Goal: Transaction & Acquisition: Purchase product/service

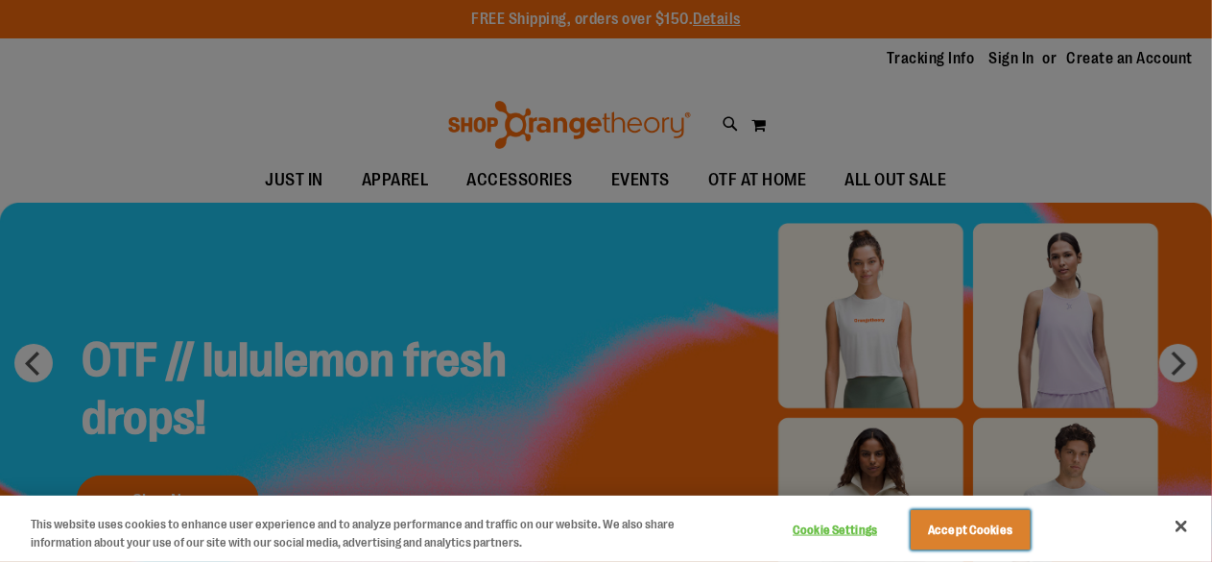
click at [1021, 544] on button "Accept Cookies" at bounding box center [971, 530] width 120 height 40
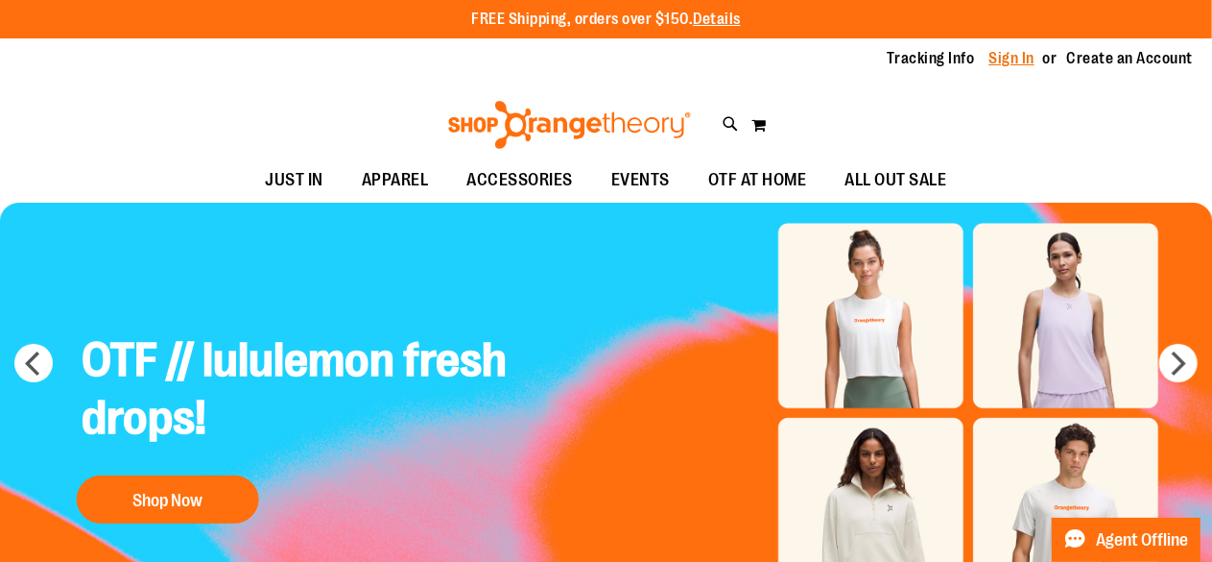
click at [1002, 64] on link "Sign In" at bounding box center [1013, 58] width 46 height 21
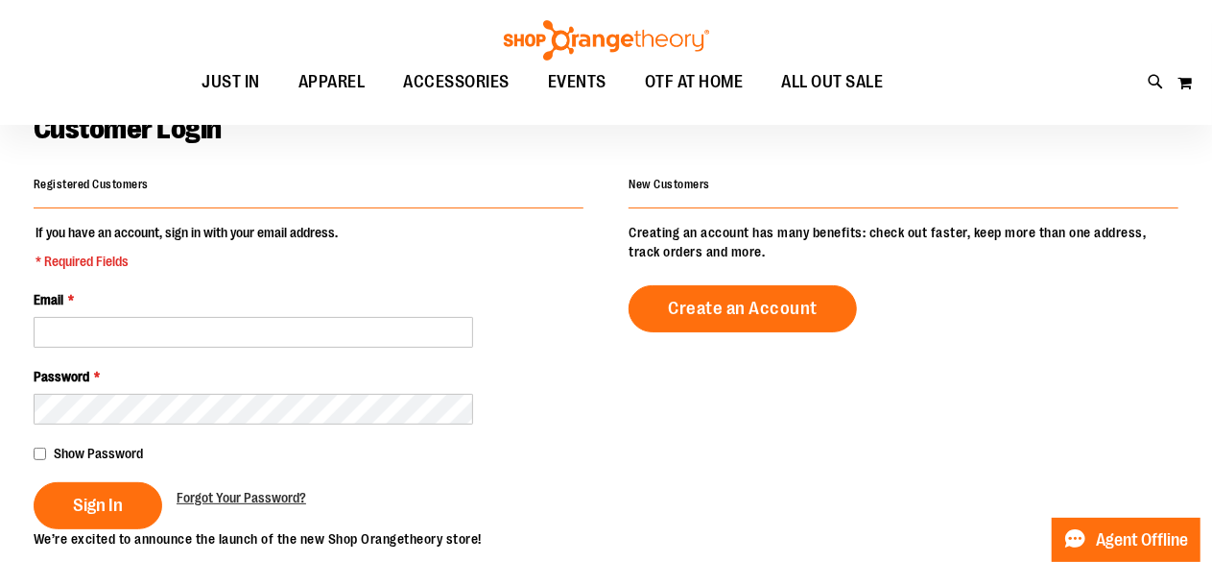
scroll to position [108, 0]
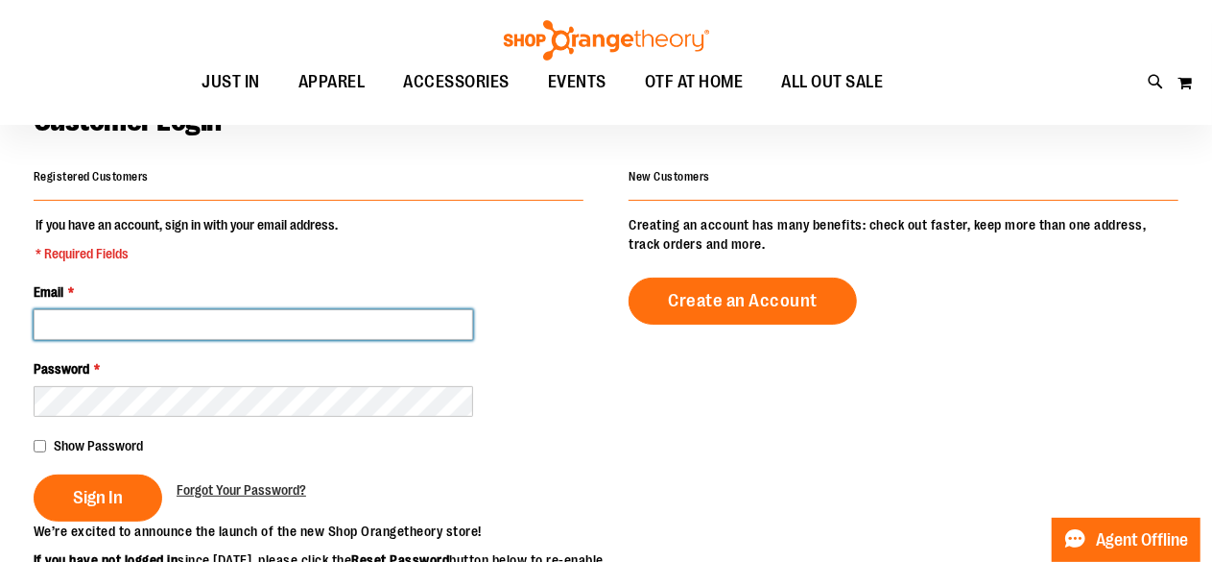
click at [344, 323] on input "Email *" at bounding box center [254, 324] width 440 height 31
type input "**********"
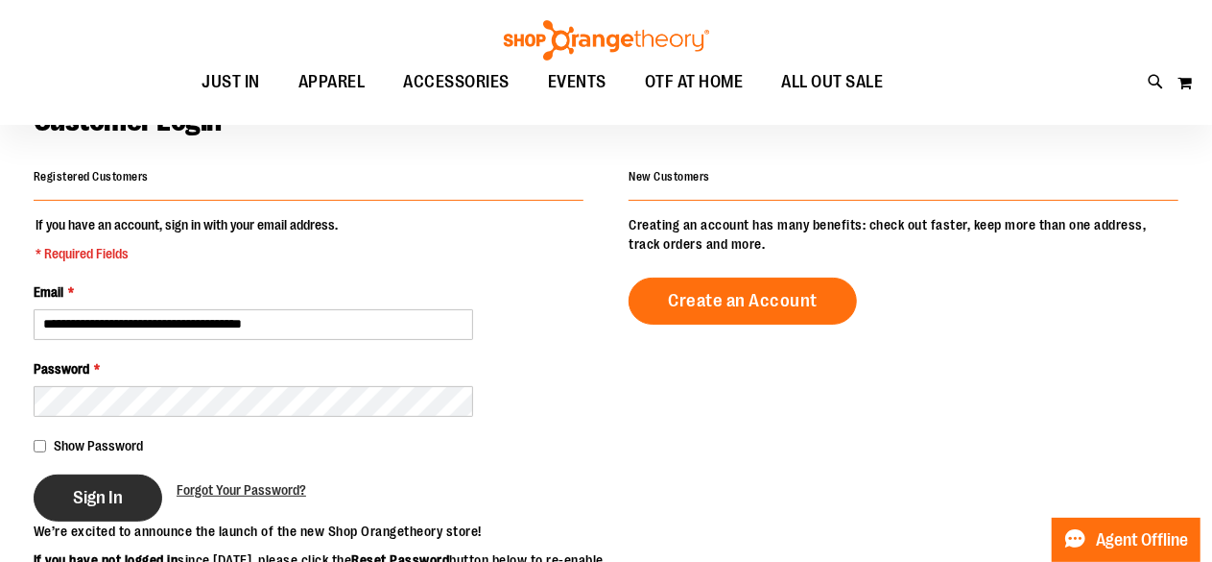
click at [107, 498] on span "Sign In" at bounding box center [98, 497] width 50 height 21
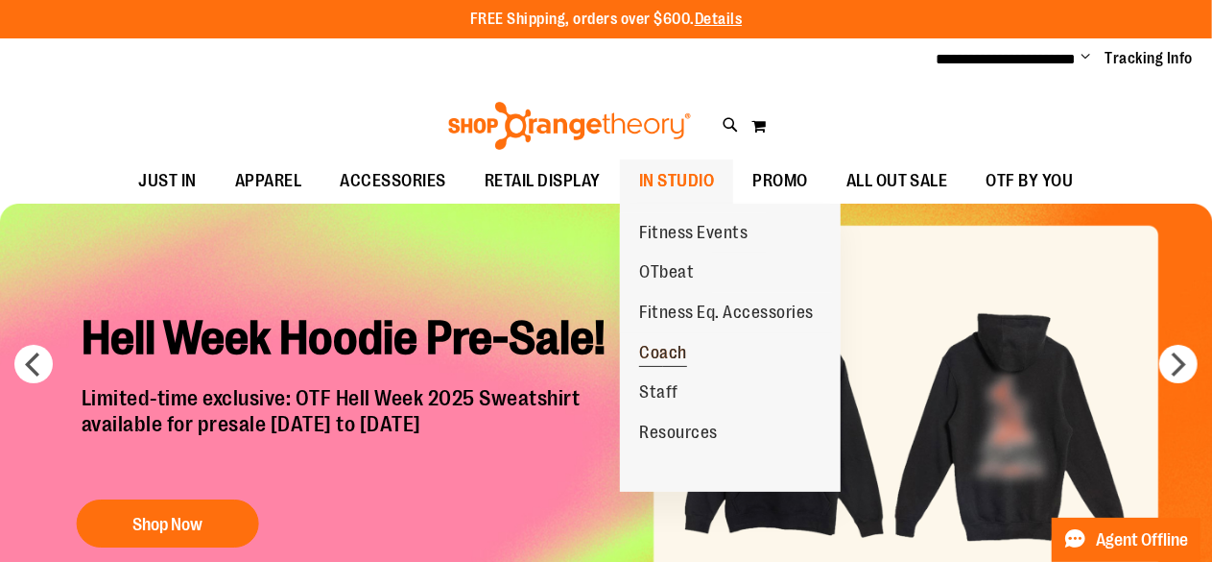
click at [676, 351] on span "Coach" at bounding box center [663, 355] width 48 height 24
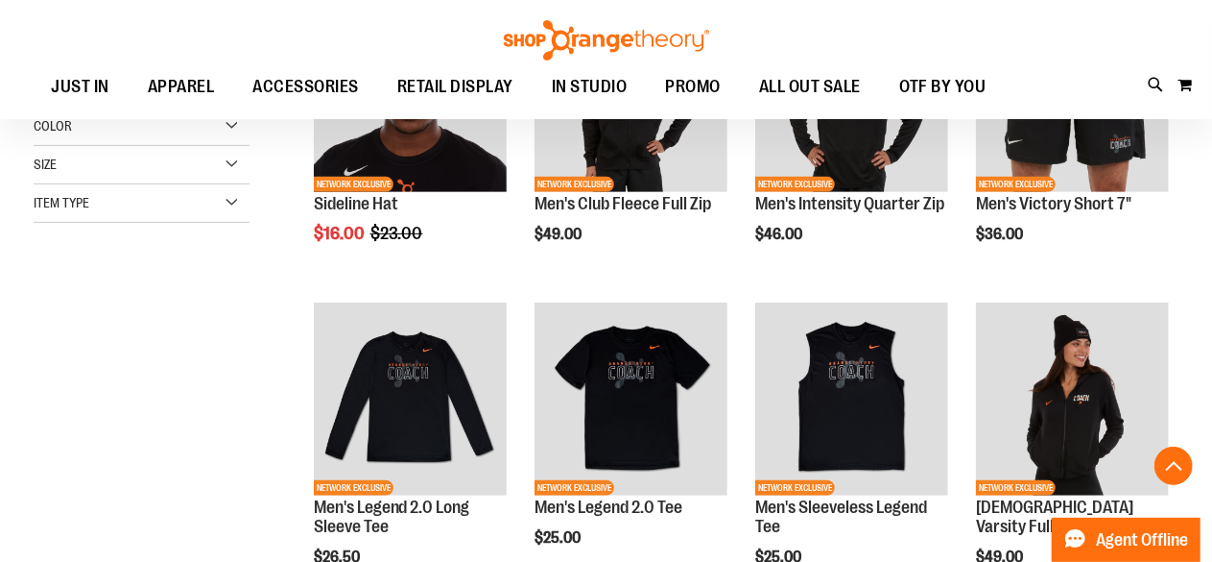
scroll to position [384, 0]
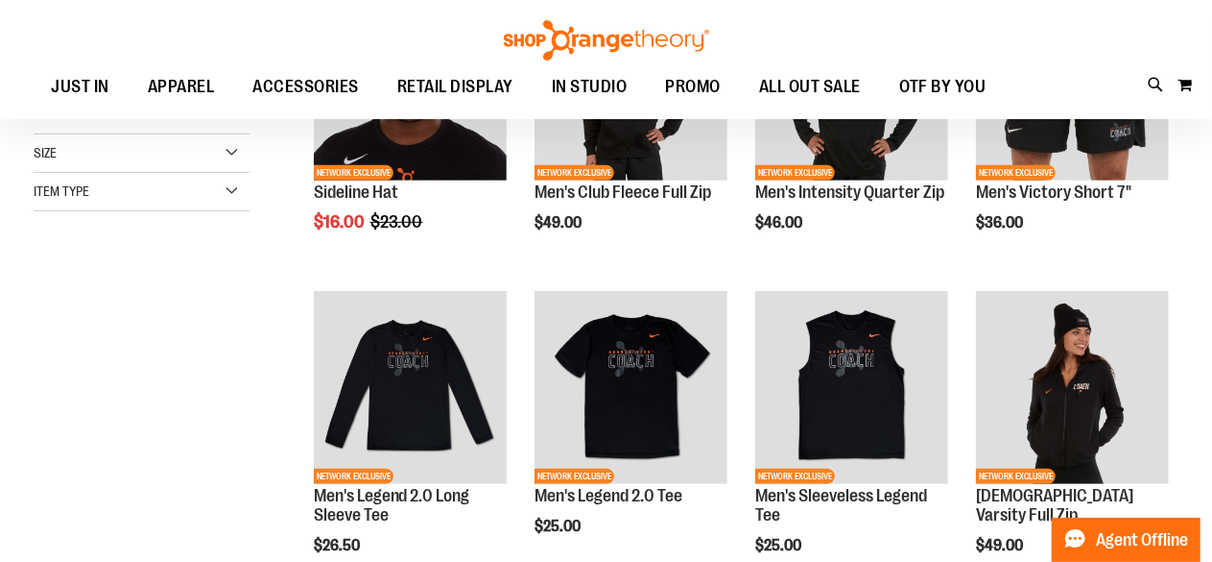
scroll to position [24, 0]
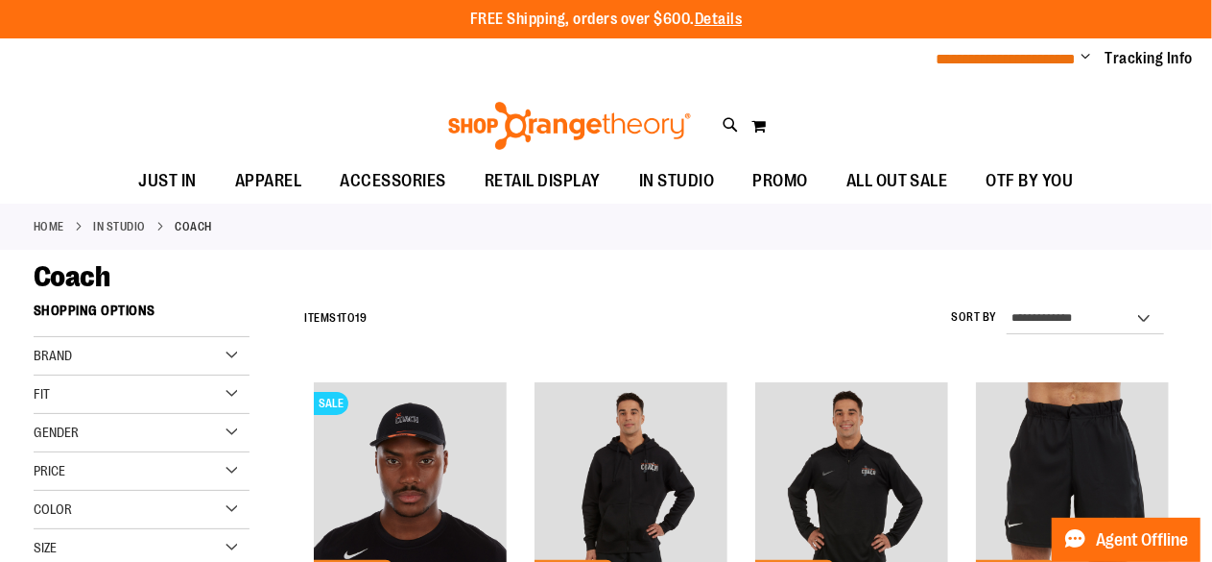
click at [1054, 52] on span "**********" at bounding box center [1007, 59] width 140 height 14
click at [1082, 65] on span "Change" at bounding box center [1087, 58] width 10 height 18
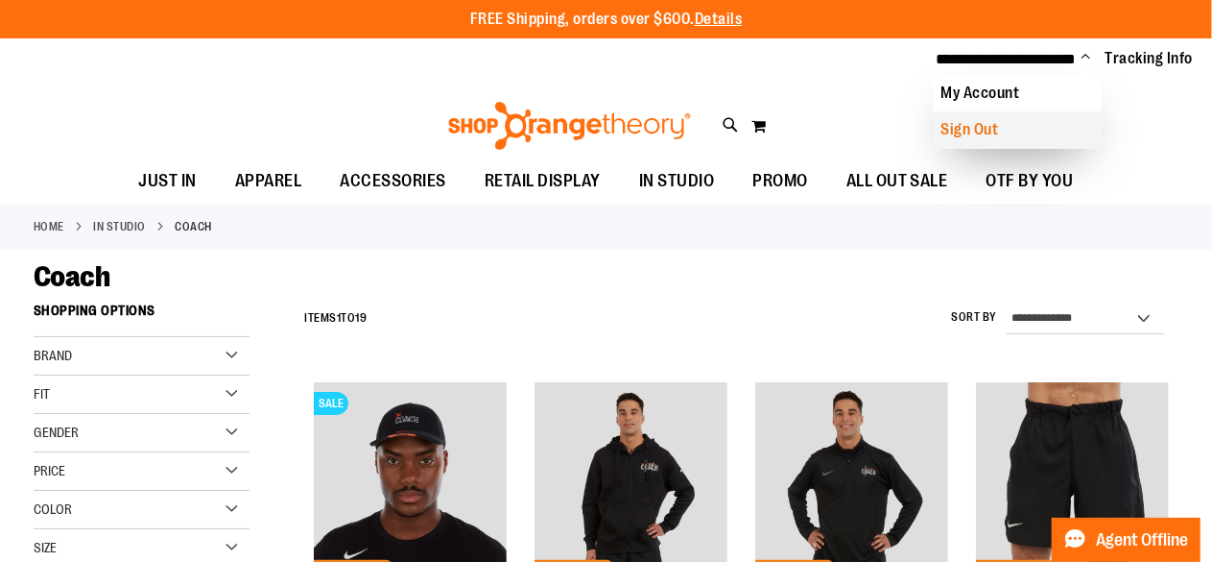
click at [990, 130] on link "Sign Out" at bounding box center [1018, 129] width 168 height 36
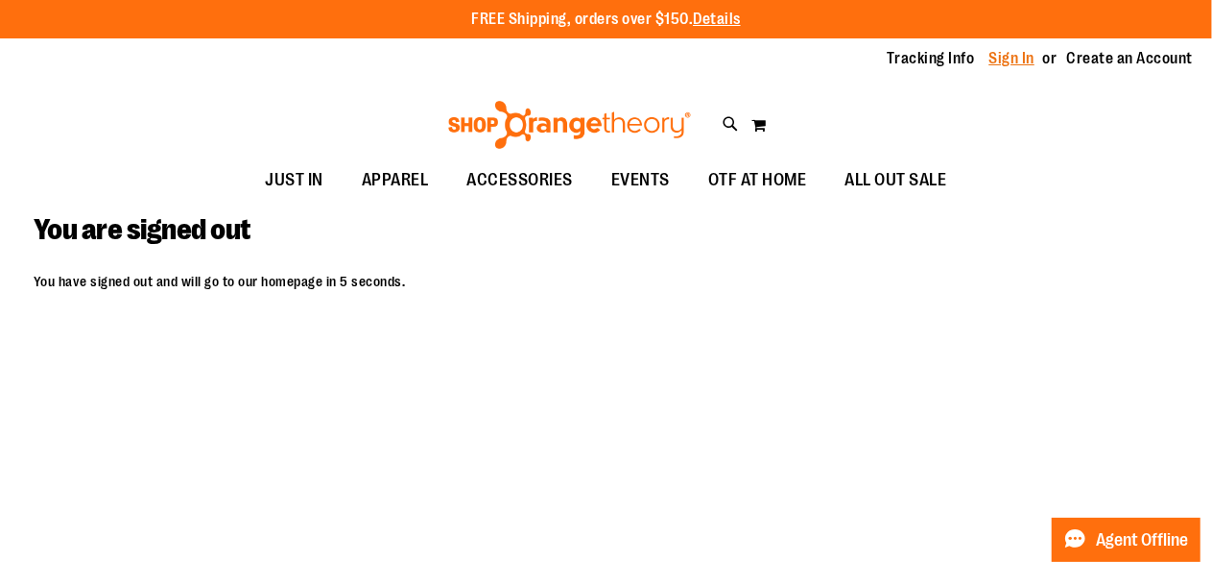
click at [1012, 65] on link "Sign In" at bounding box center [1013, 58] width 46 height 21
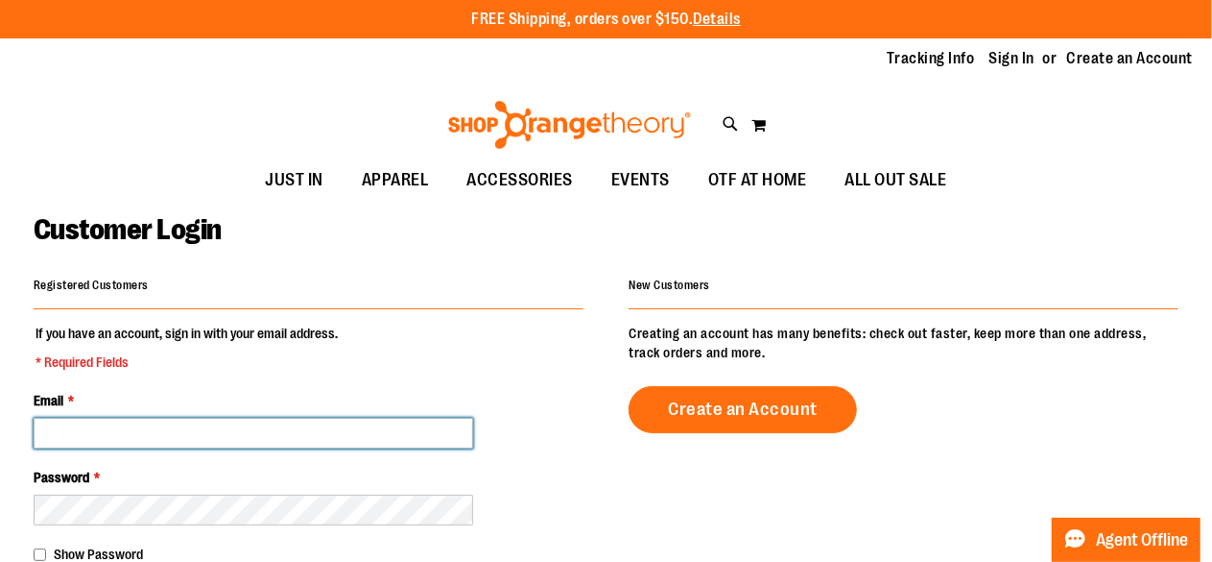
click at [159, 438] on input "Email *" at bounding box center [254, 433] width 440 height 31
type input "**********"
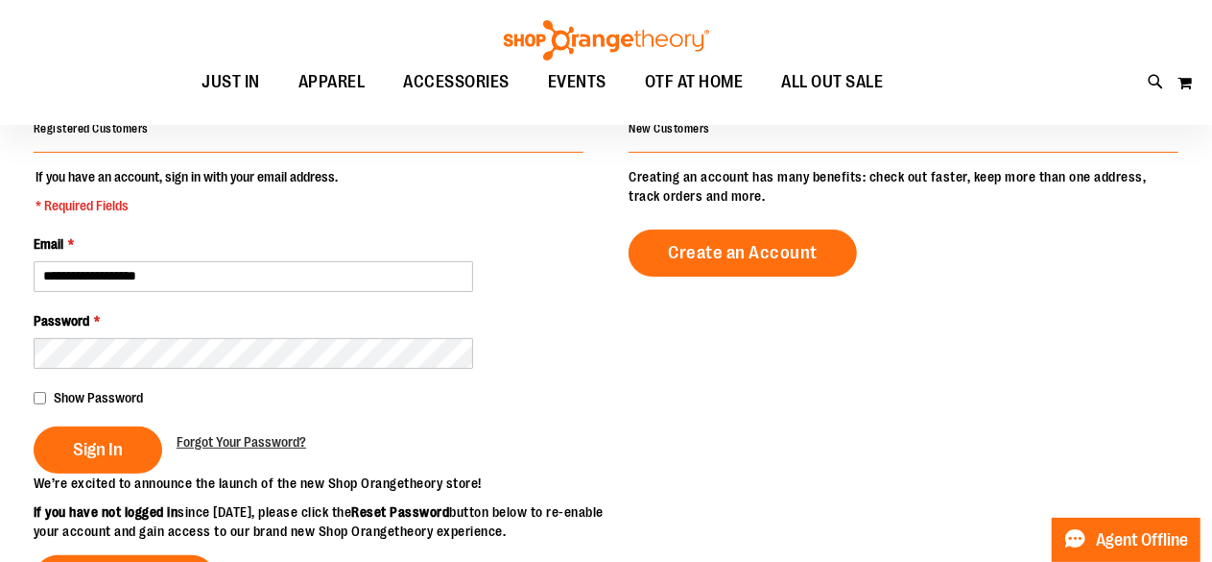
scroll to position [159, 0]
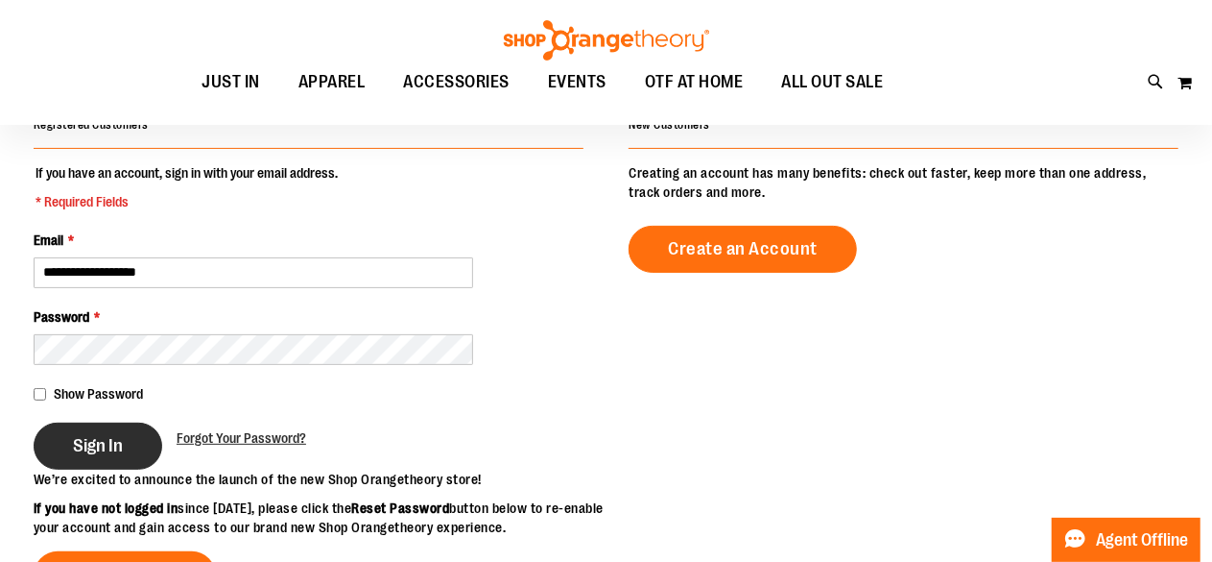
click at [71, 452] on button "Sign In" at bounding box center [98, 445] width 129 height 47
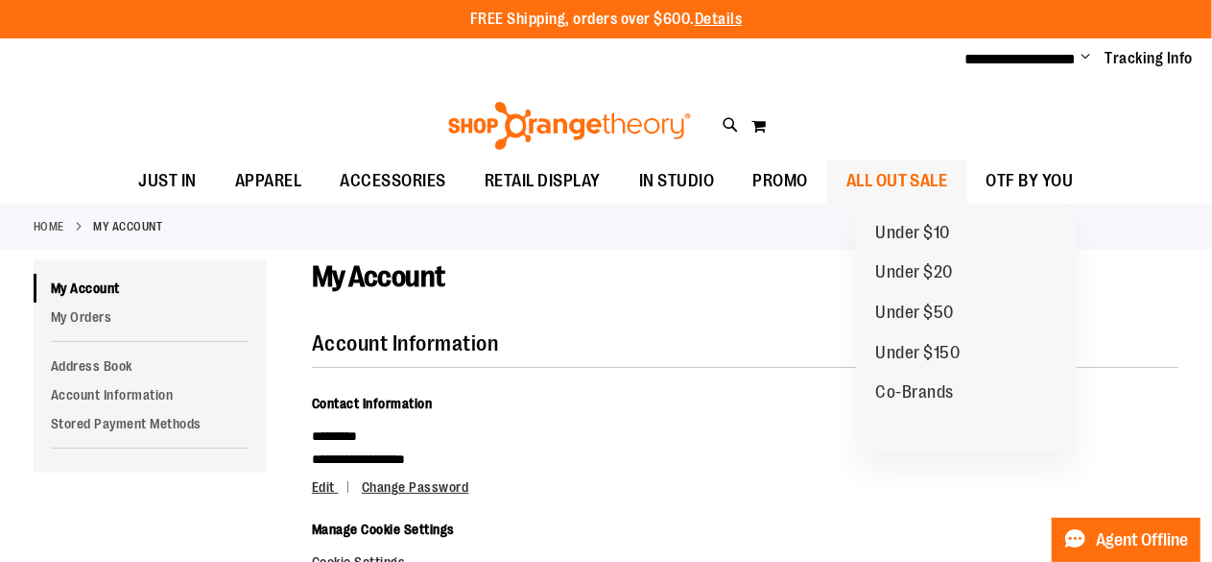
click at [948, 182] on span "ALL OUT SALE" at bounding box center [898, 180] width 102 height 43
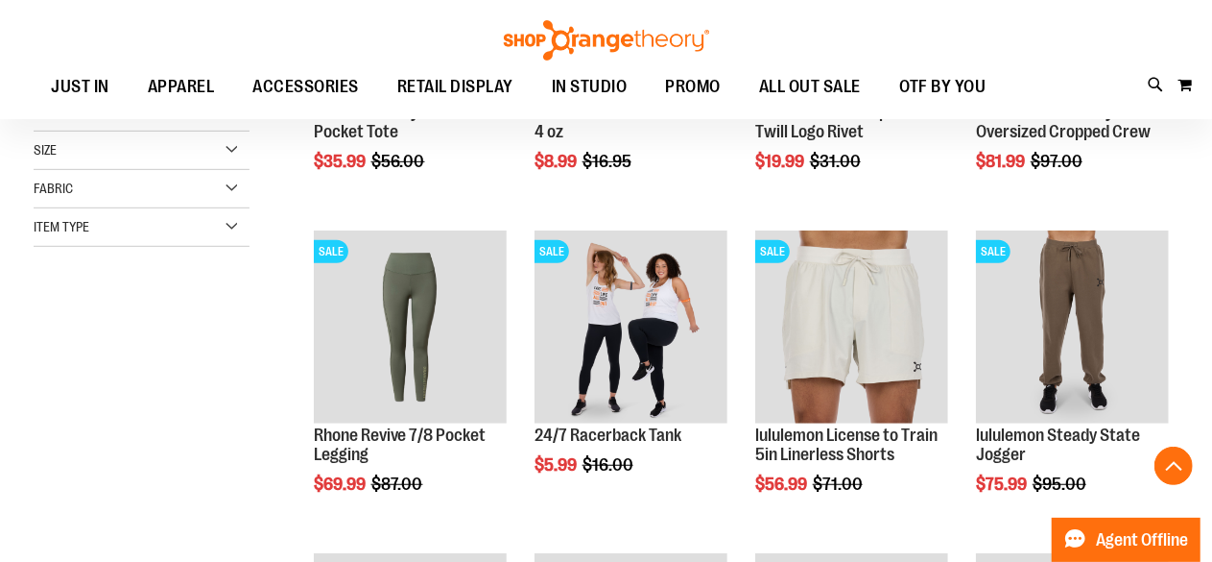
scroll to position [473, 0]
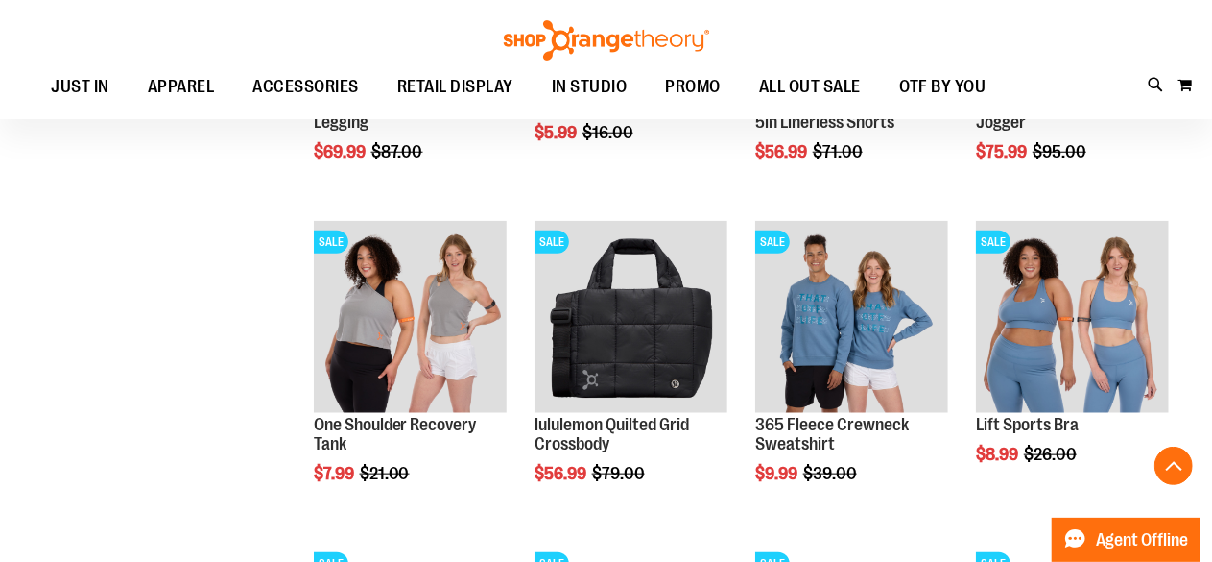
scroll to position [807, 0]
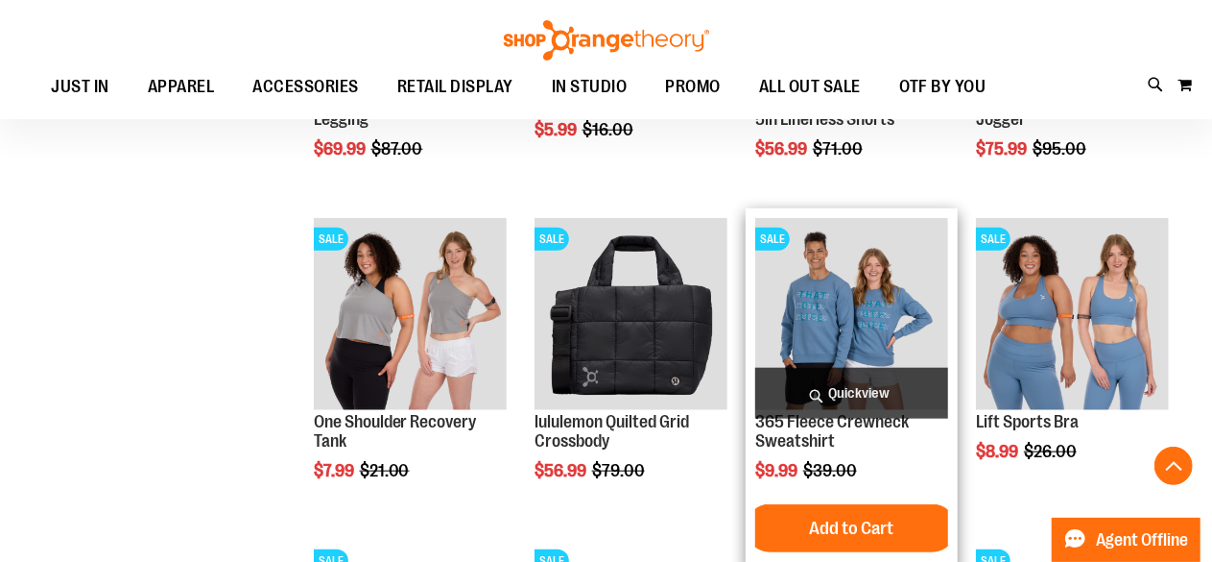
click at [834, 298] on img "product" at bounding box center [851, 314] width 193 height 193
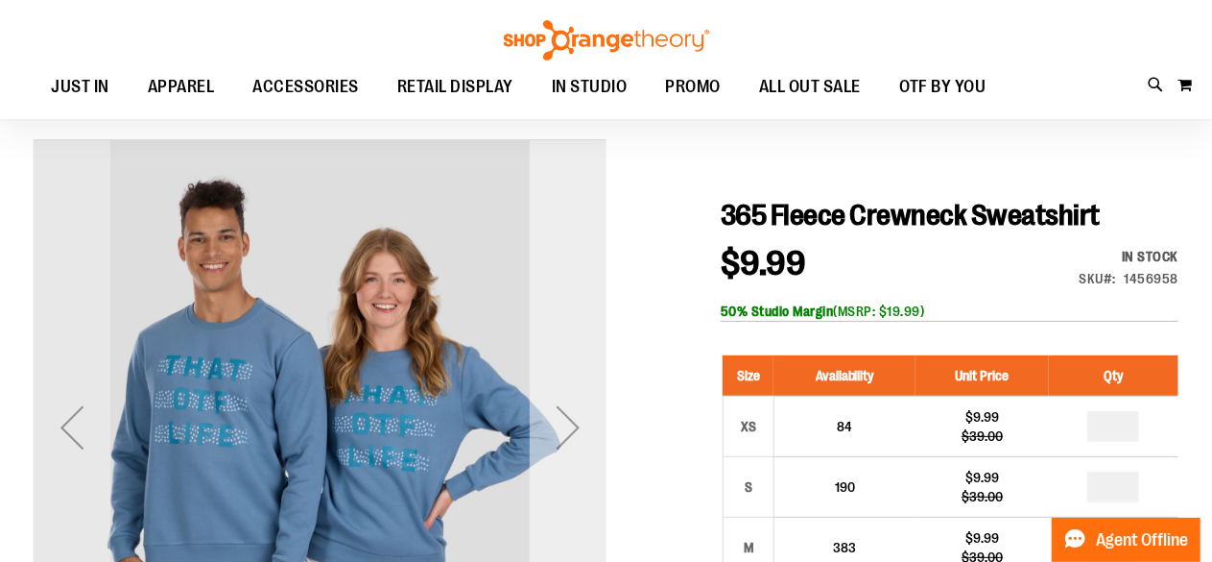
scroll to position [186, 0]
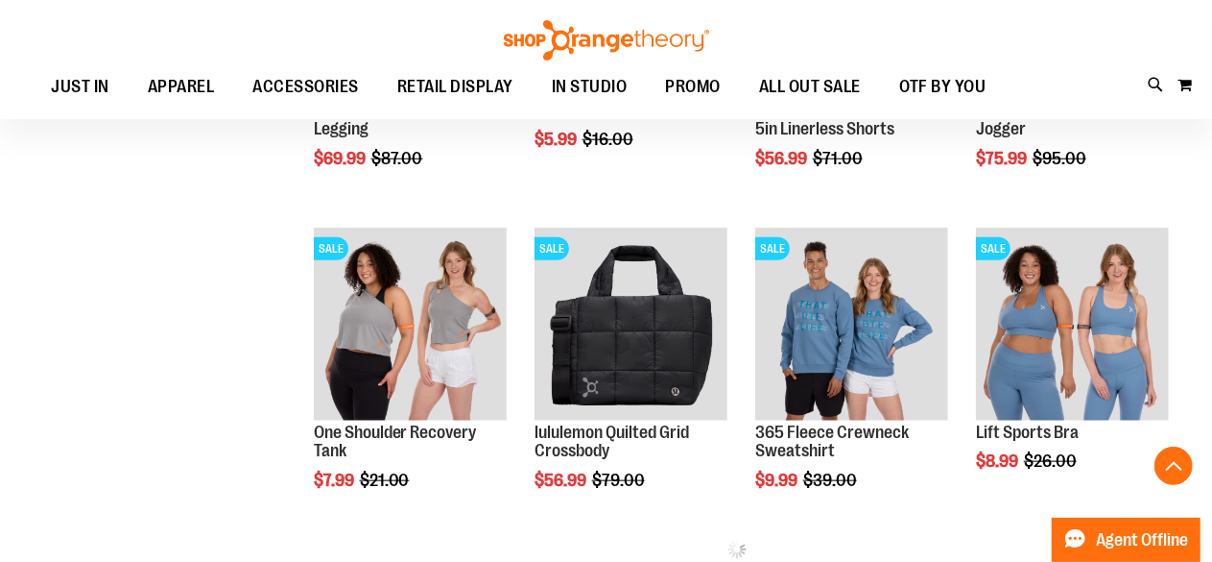
scroll to position [596, 0]
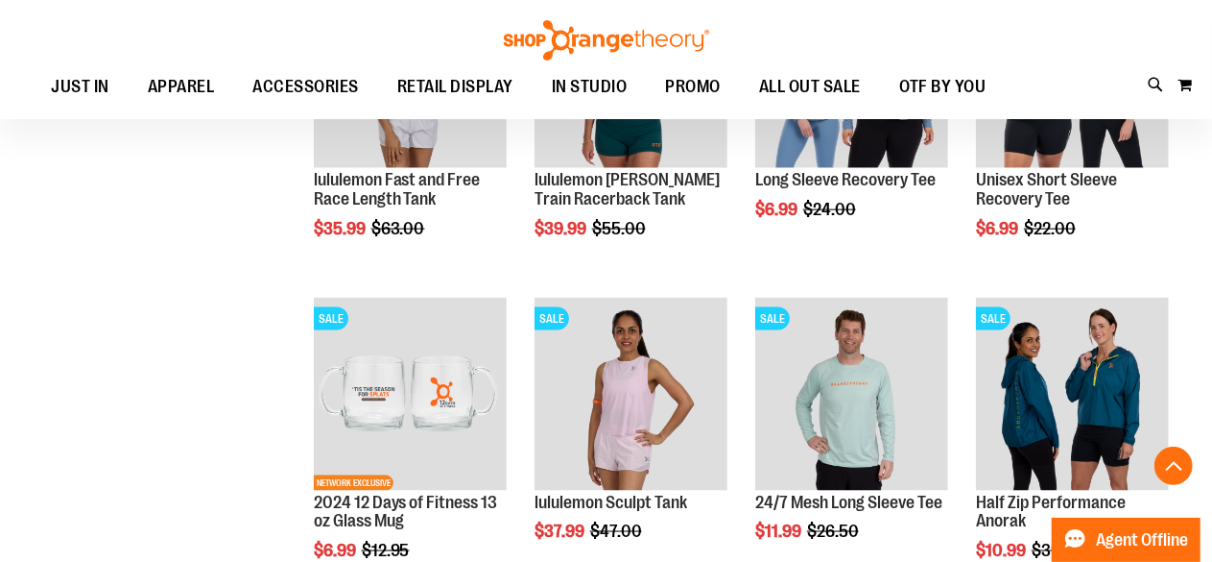
scroll to position [1171, 0]
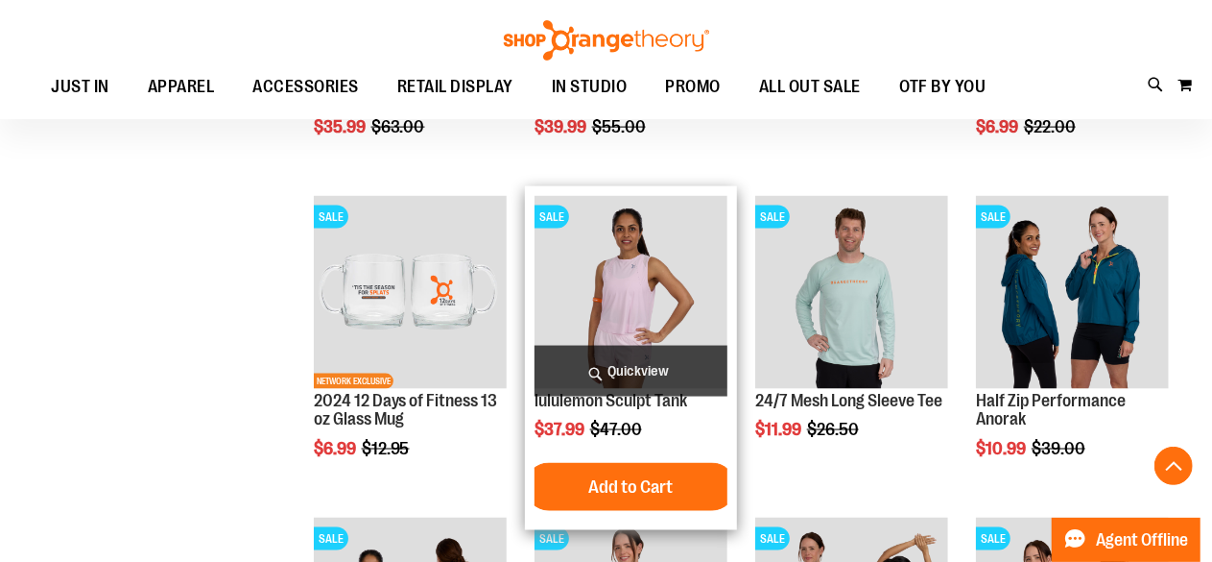
scroll to position [1271, 0]
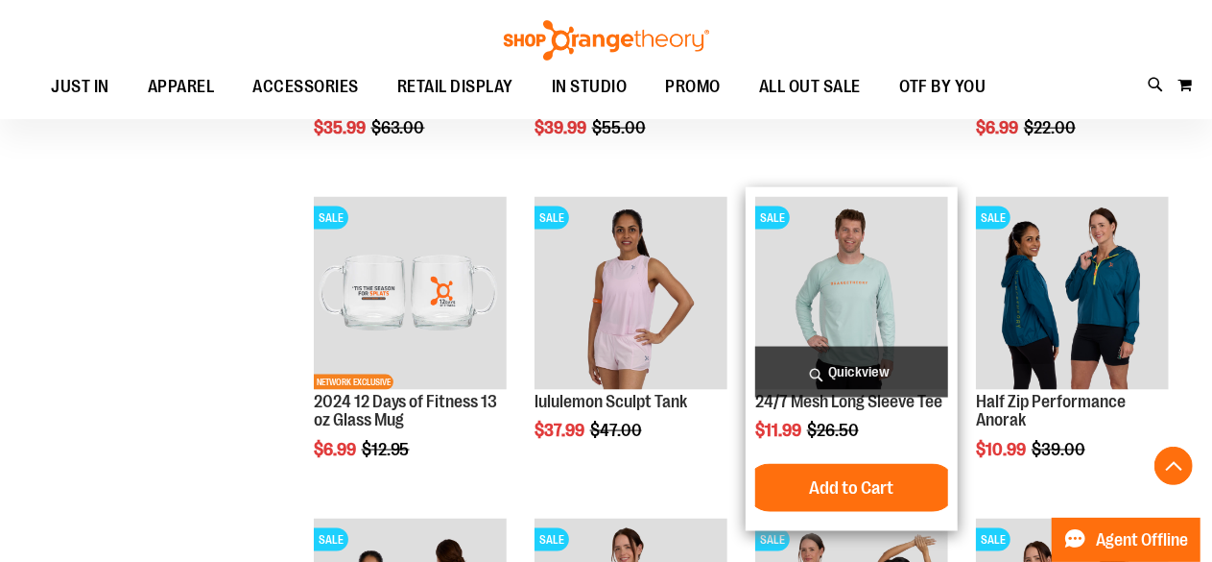
click at [831, 245] on img "product" at bounding box center [851, 293] width 193 height 193
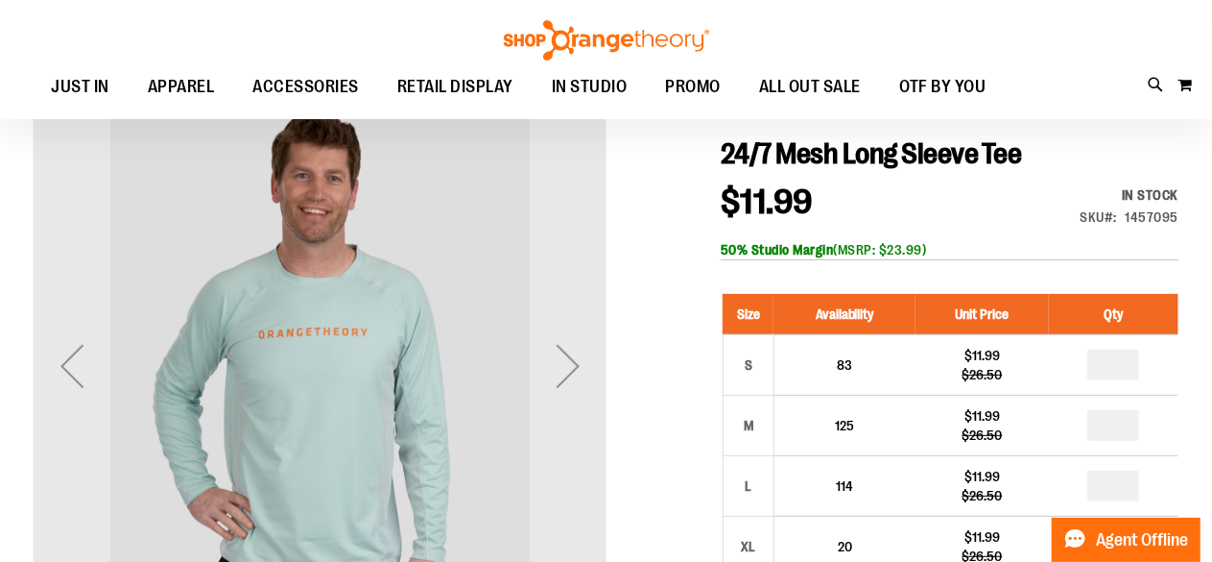
scroll to position [200, 0]
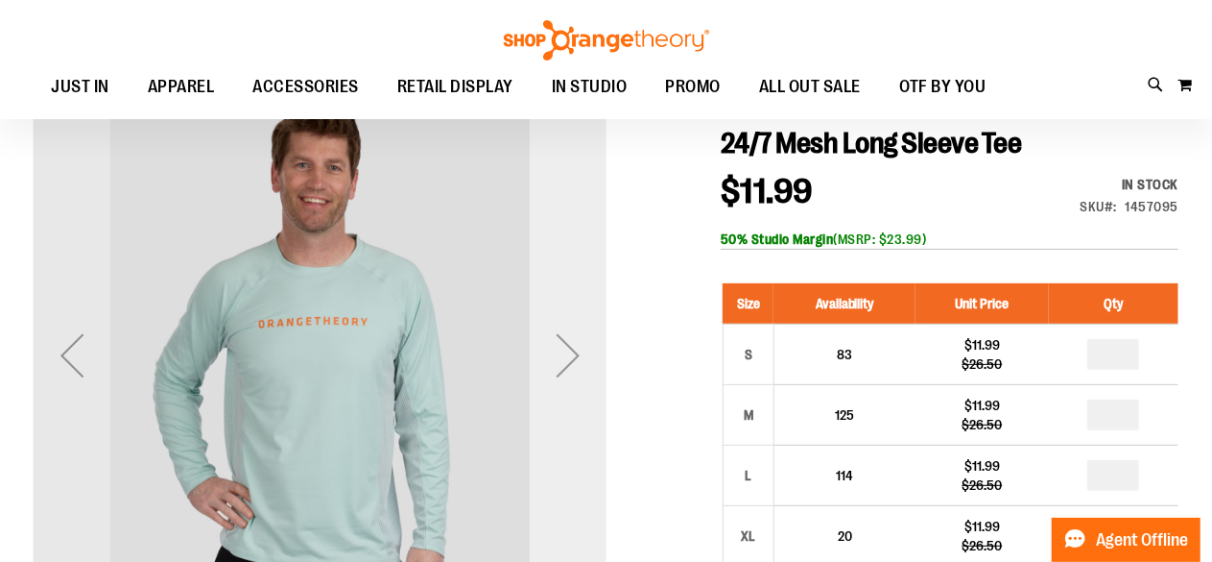
click at [573, 371] on div "Next" at bounding box center [568, 355] width 77 height 77
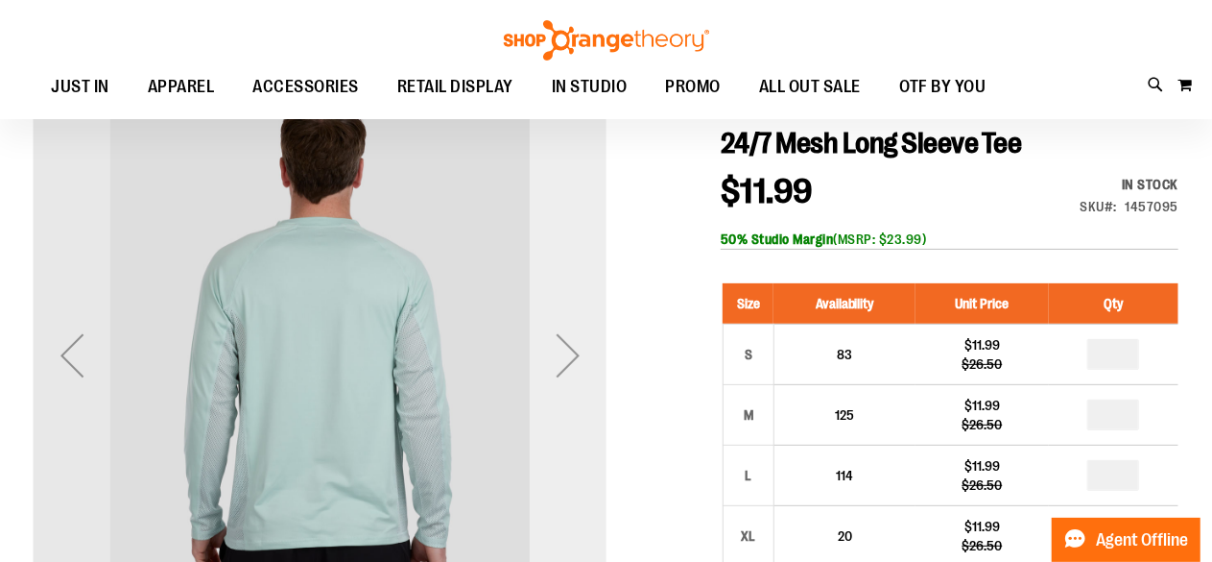
click at [573, 371] on div "Next" at bounding box center [568, 355] width 77 height 77
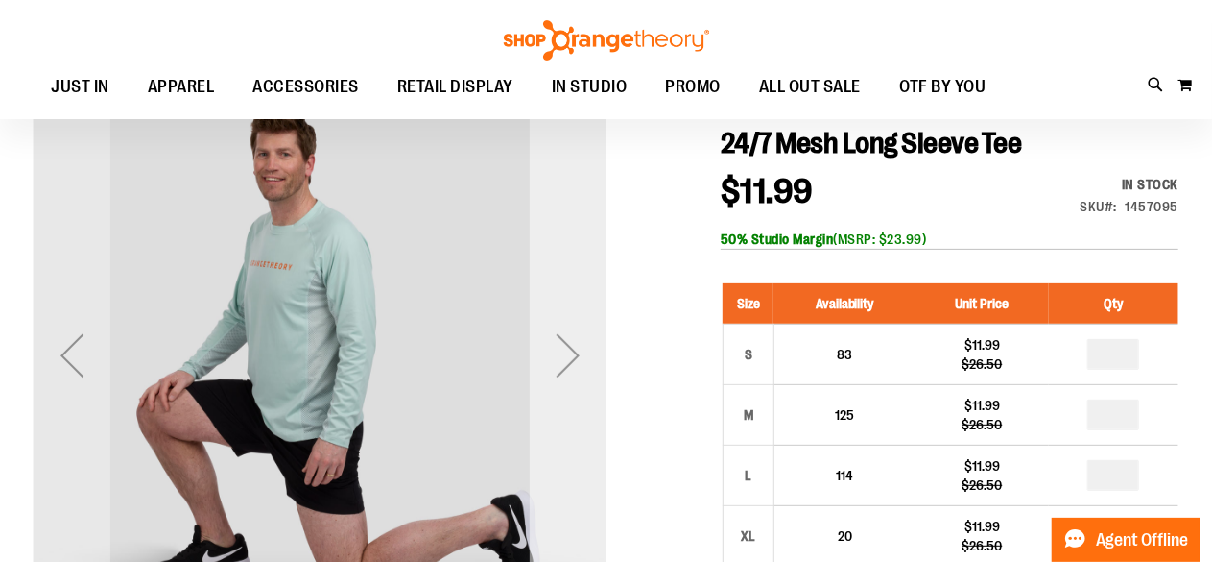
click at [573, 371] on div "Next" at bounding box center [568, 355] width 77 height 77
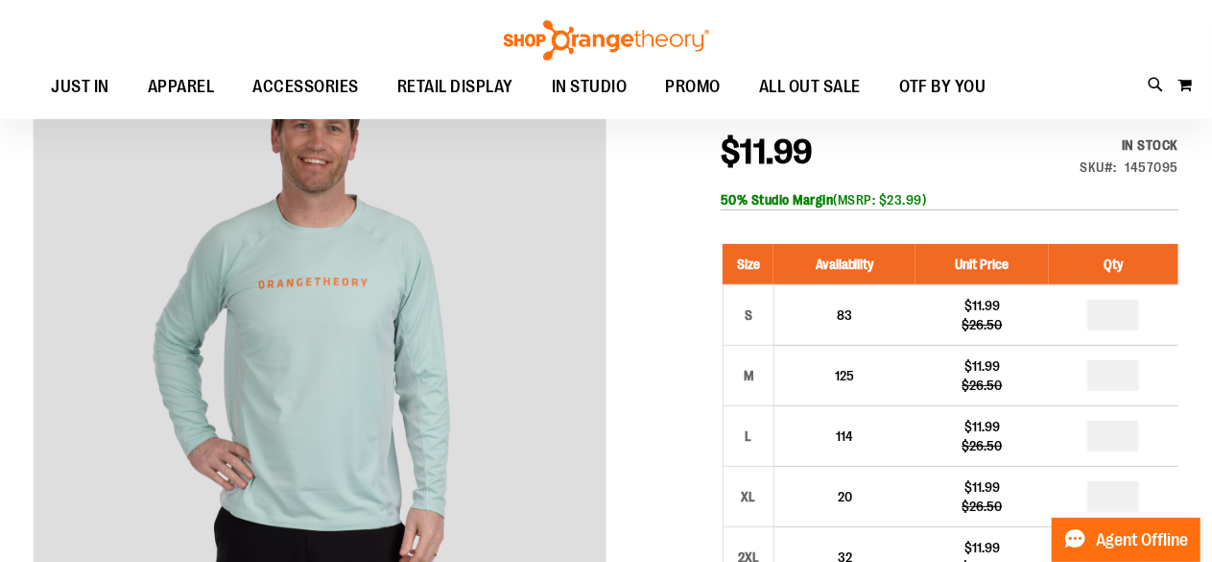
scroll to position [240, 0]
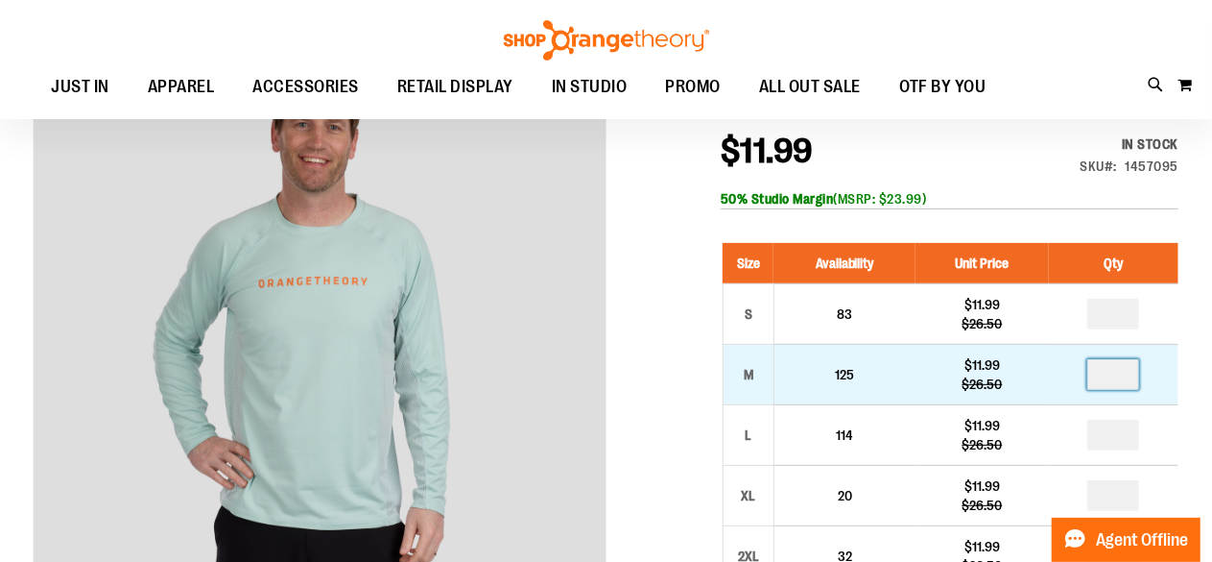
click at [1128, 375] on input "number" at bounding box center [1114, 374] width 52 height 31
type input "*"
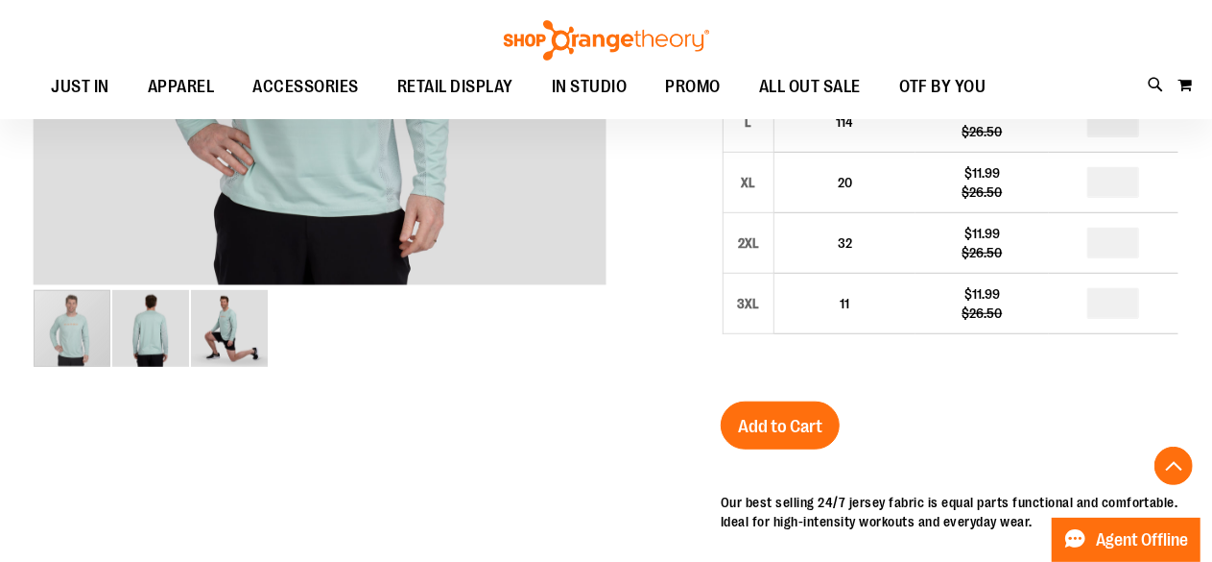
scroll to position [555, 0]
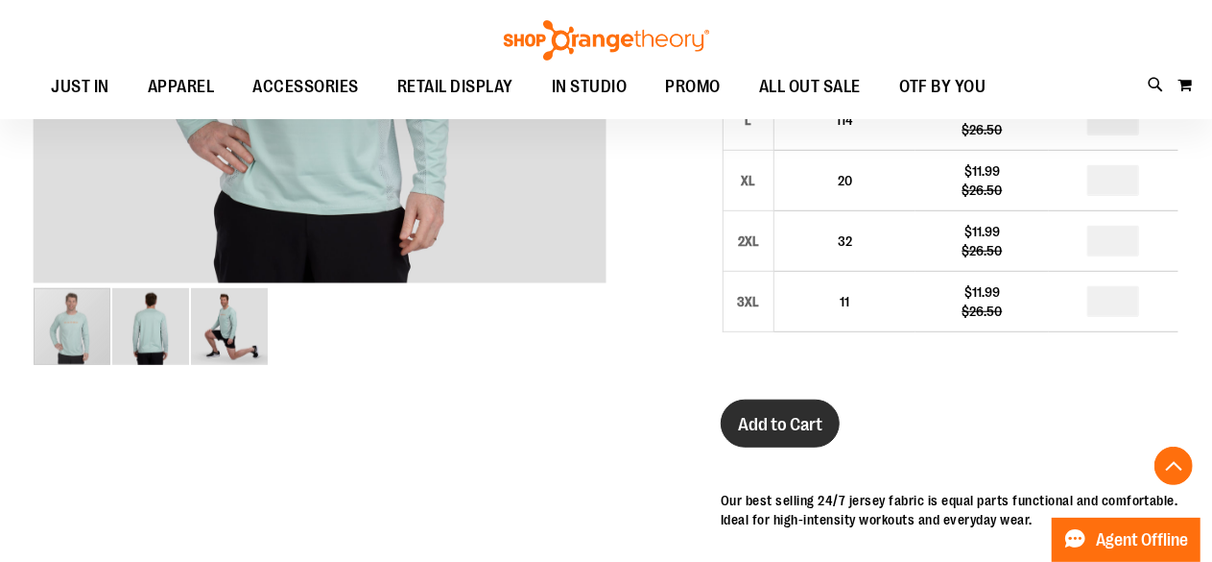
click at [770, 419] on span "Add to Cart" at bounding box center [780, 424] width 84 height 21
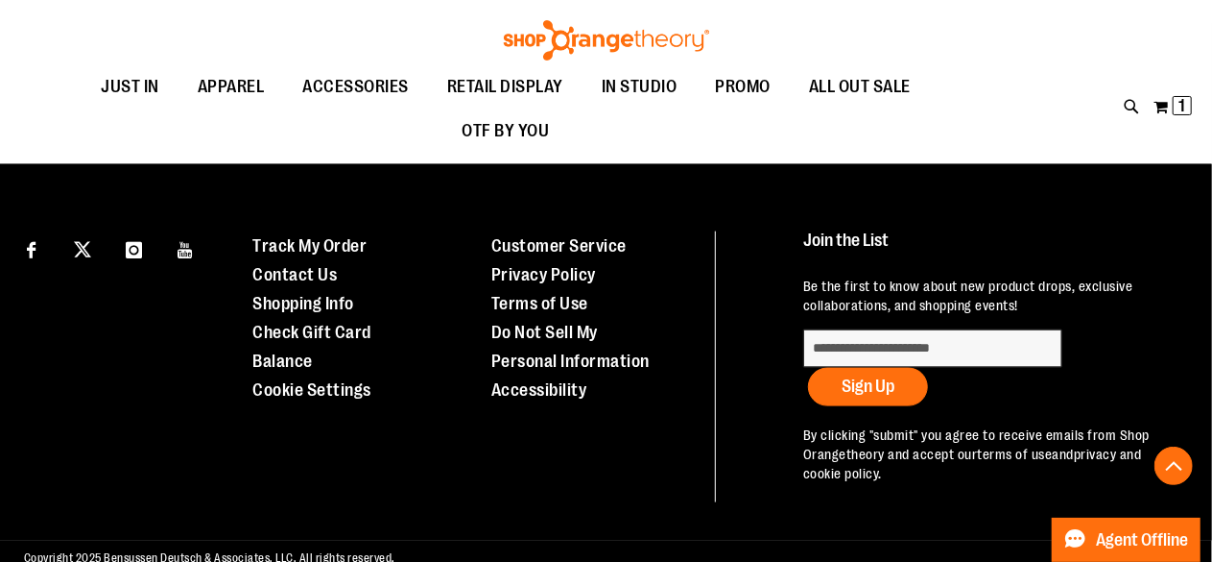
scroll to position [1095, 0]
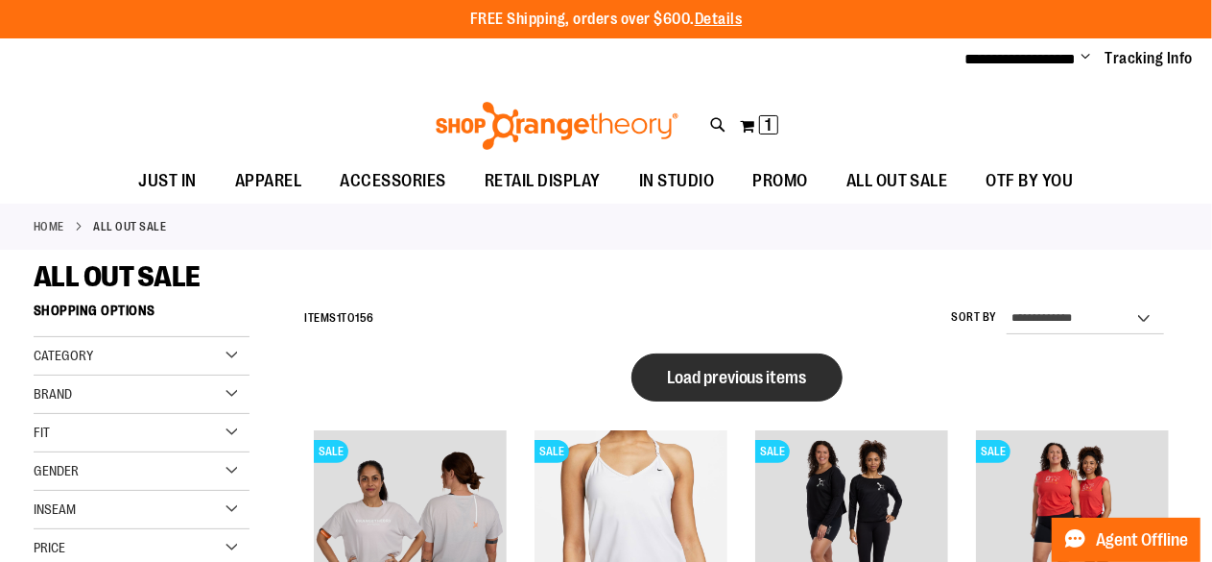
click at [706, 376] on span "Load previous items" at bounding box center [737, 377] width 140 height 19
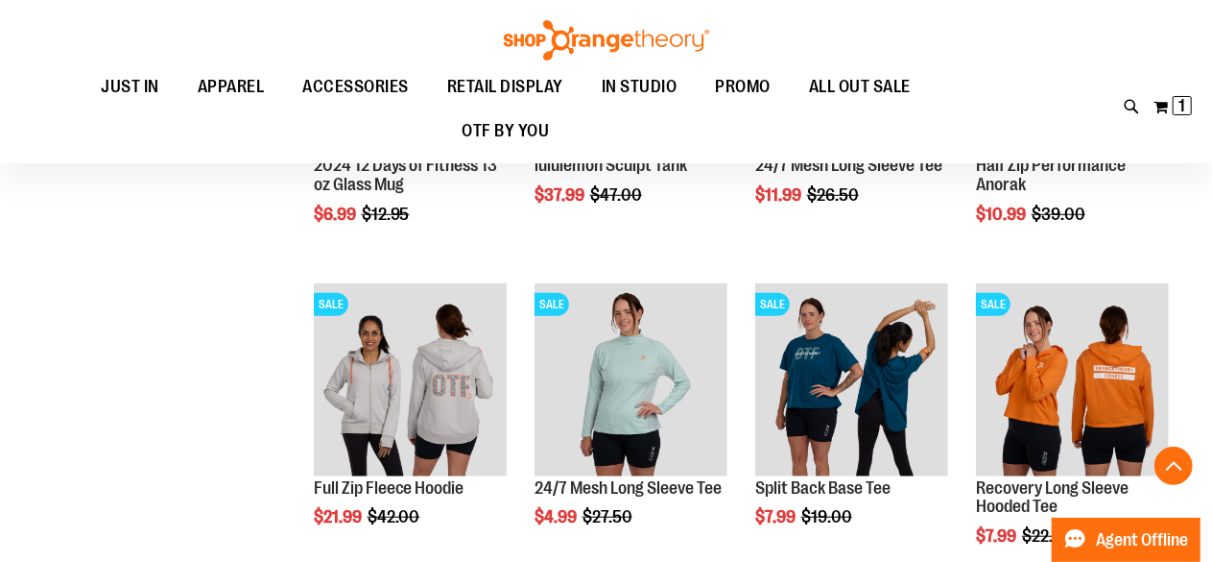
scroll to position [589, 0]
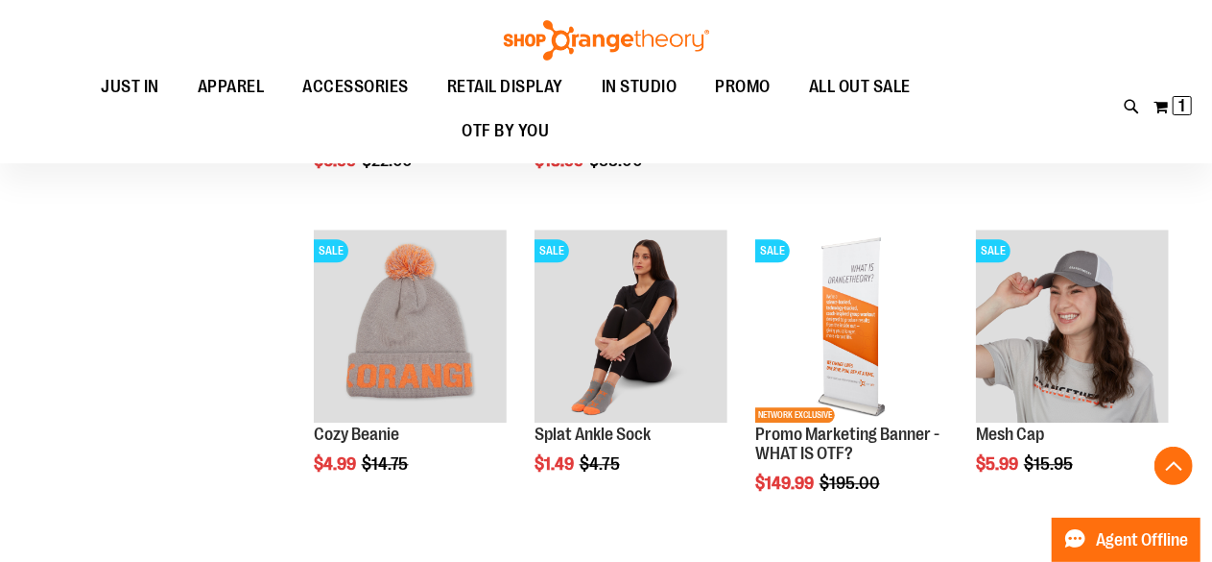
scroll to position [2251, 0]
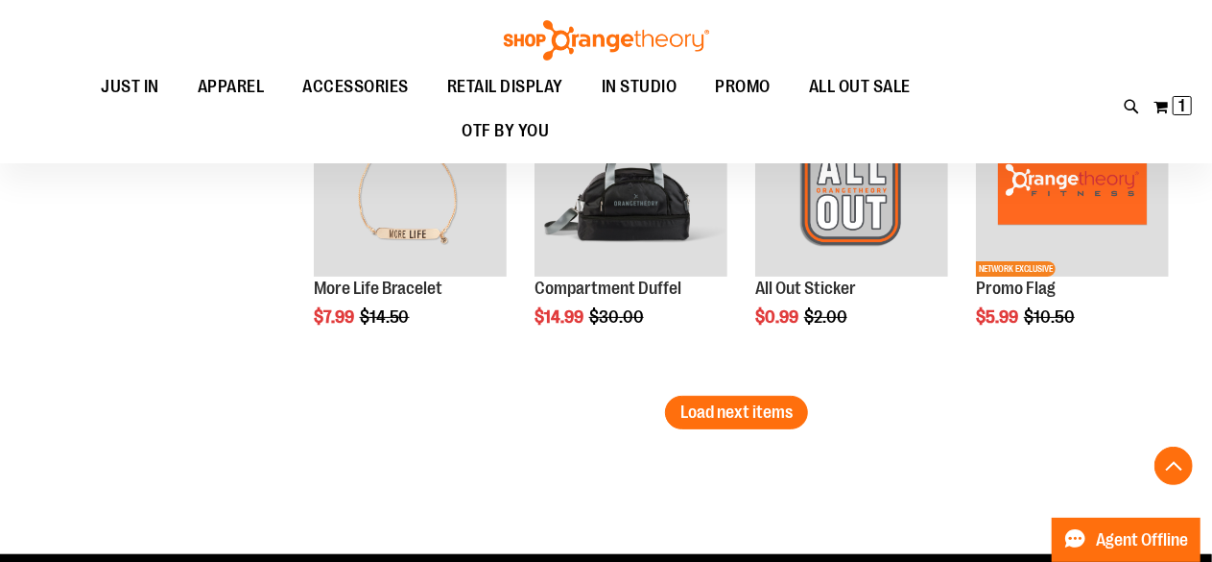
scroll to position [3688, 0]
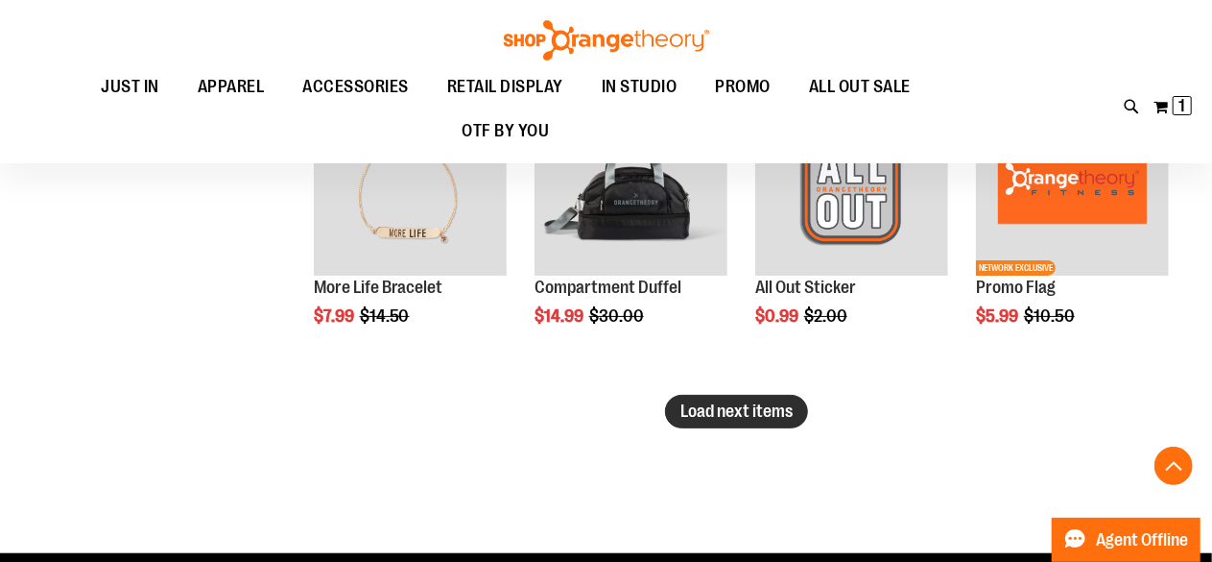
click at [720, 403] on span "Load next items" at bounding box center [737, 410] width 112 height 19
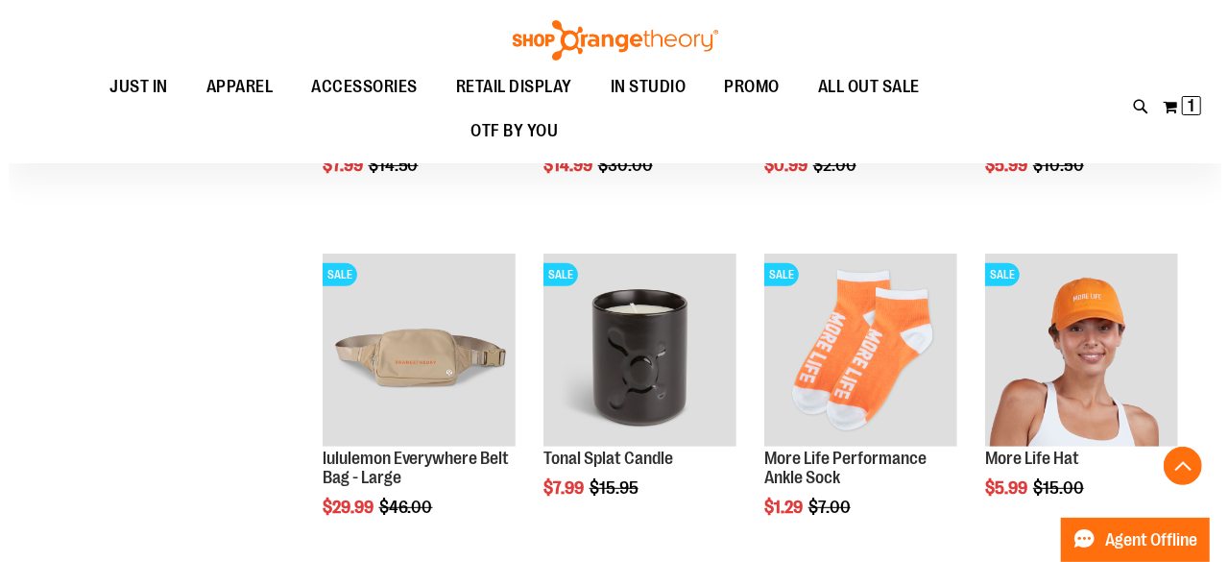
scroll to position [3839, 0]
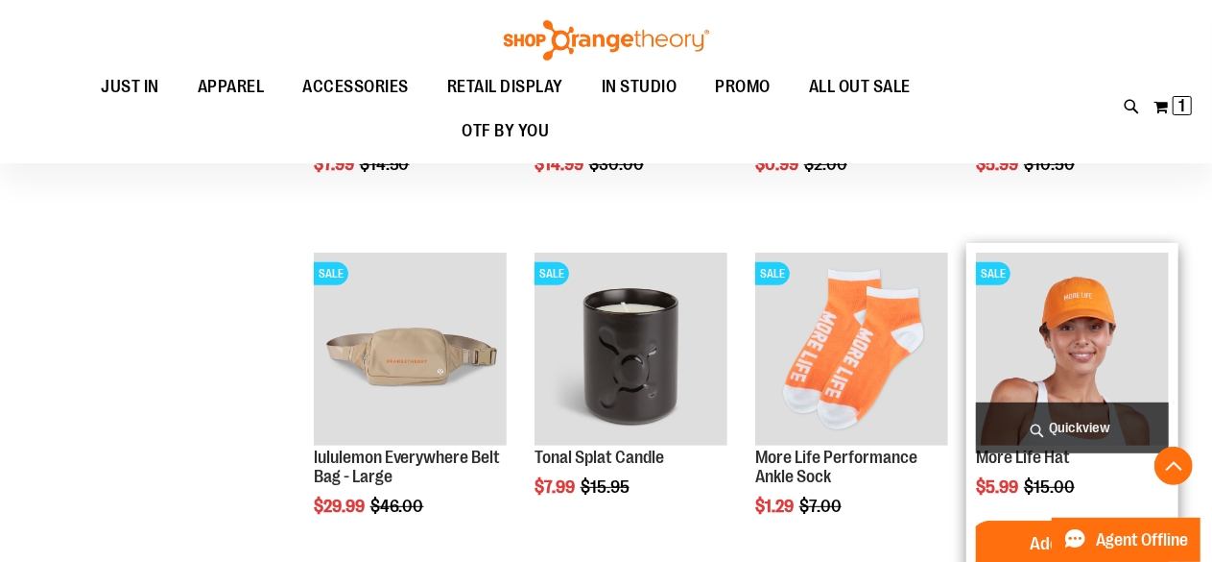
click at [1094, 327] on img "product" at bounding box center [1072, 348] width 193 height 193
click at [1038, 430] on span "Quickview" at bounding box center [1072, 427] width 193 height 51
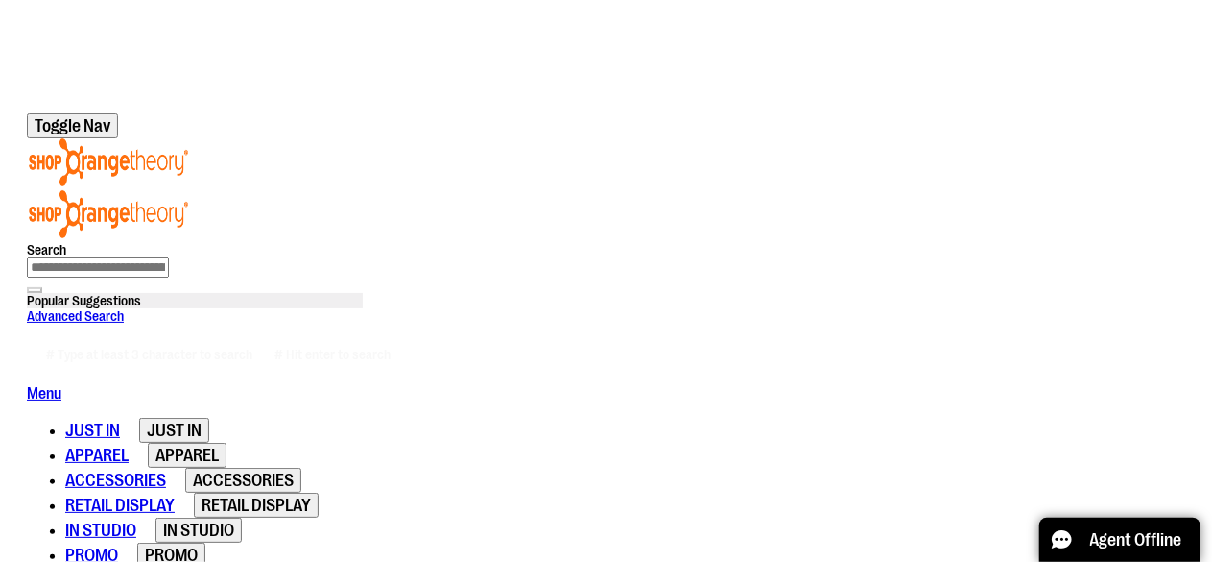
scroll to position [171, 0]
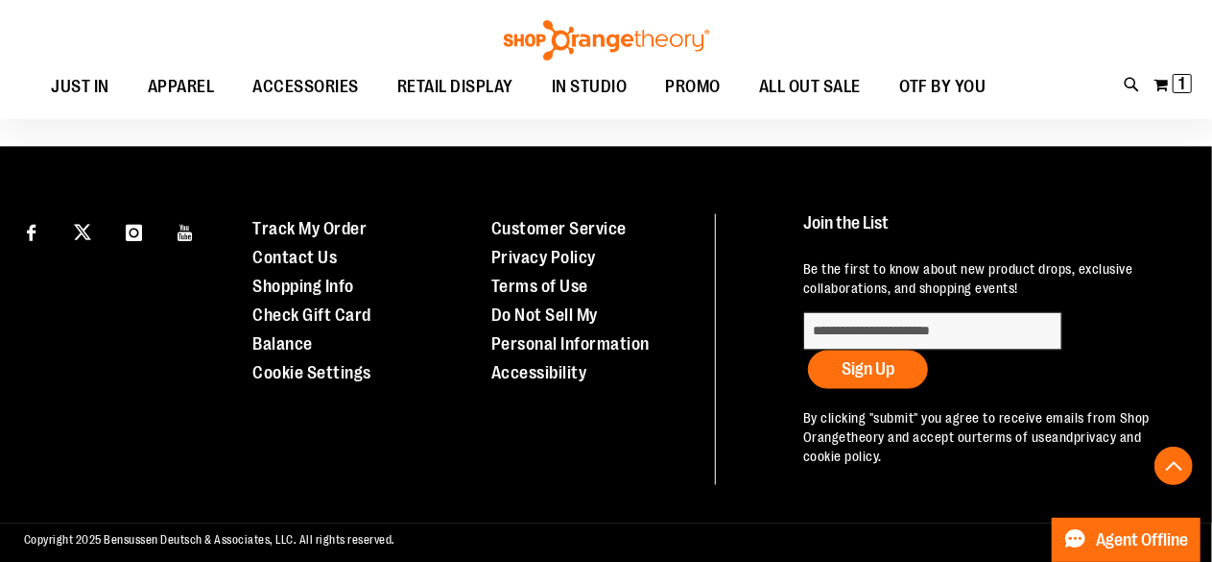
scroll to position [1124, 0]
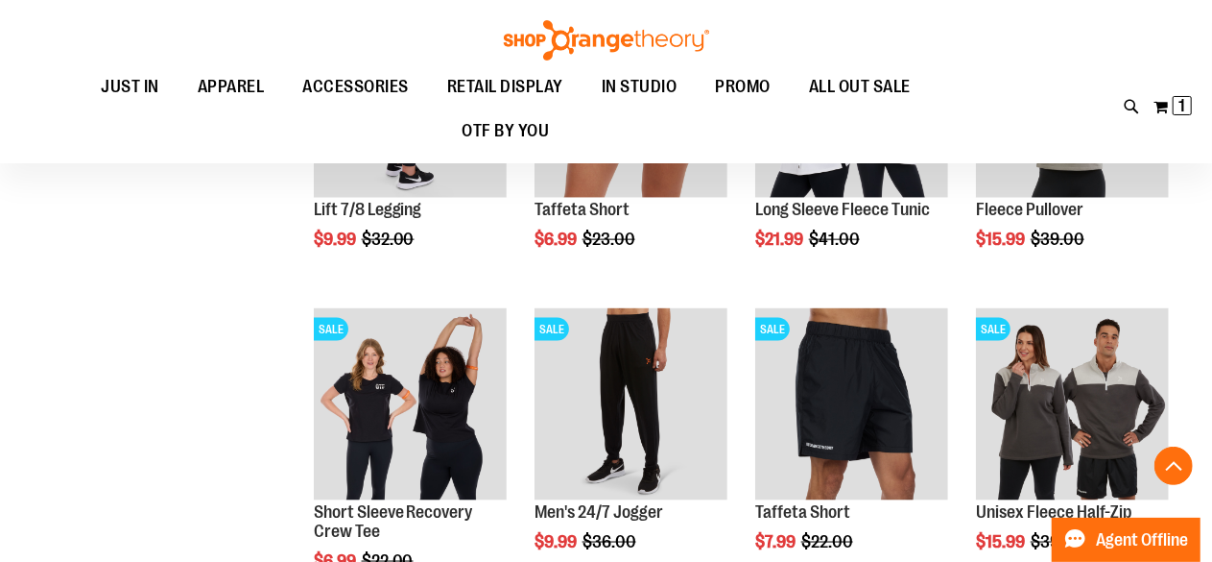
scroll to position [1205, 0]
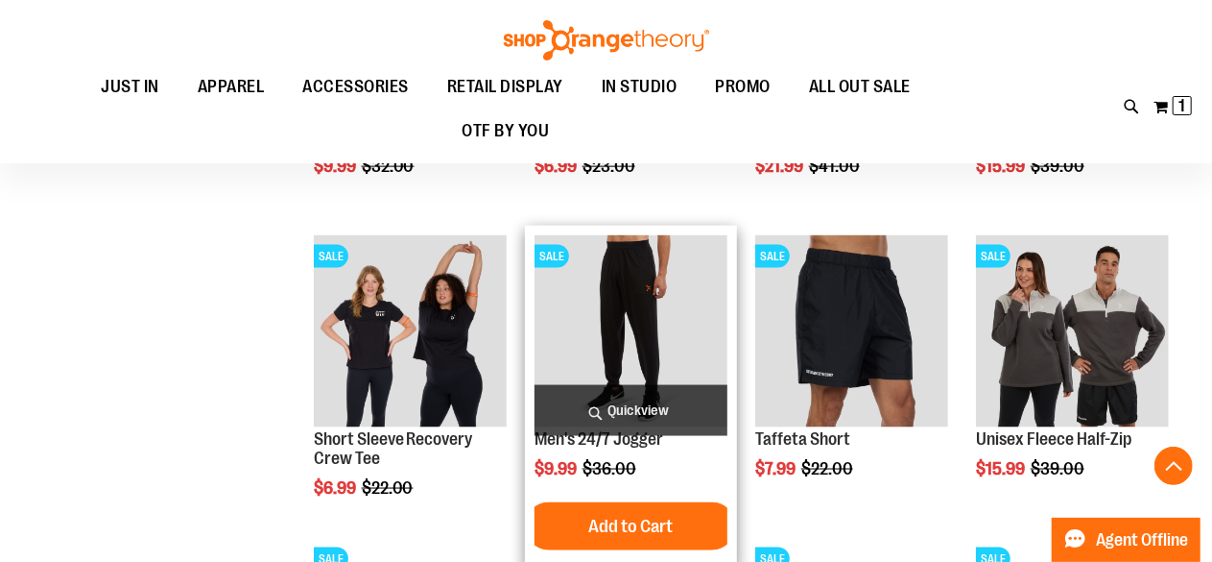
click at [601, 333] on img "product" at bounding box center [631, 331] width 193 height 193
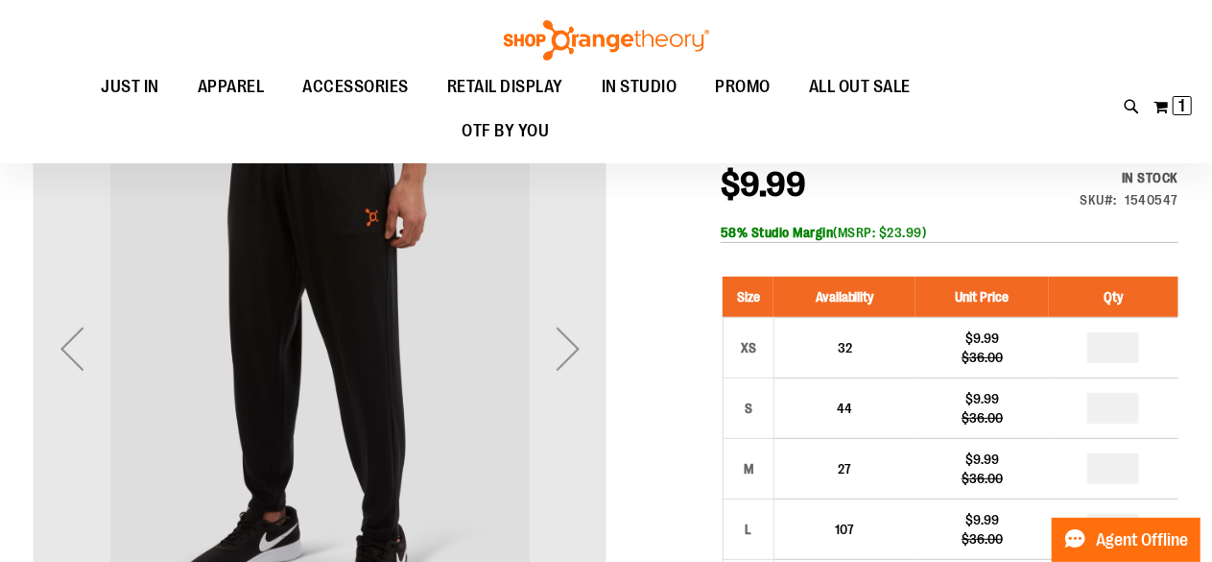
scroll to position [216, 0]
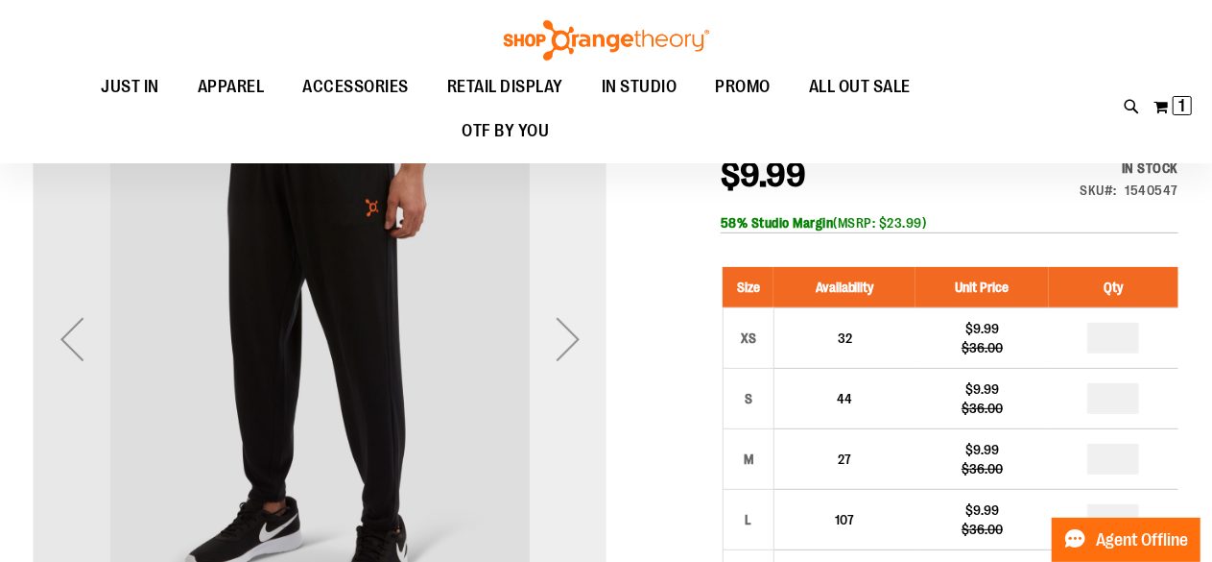
click at [570, 351] on div "Next" at bounding box center [568, 338] width 77 height 77
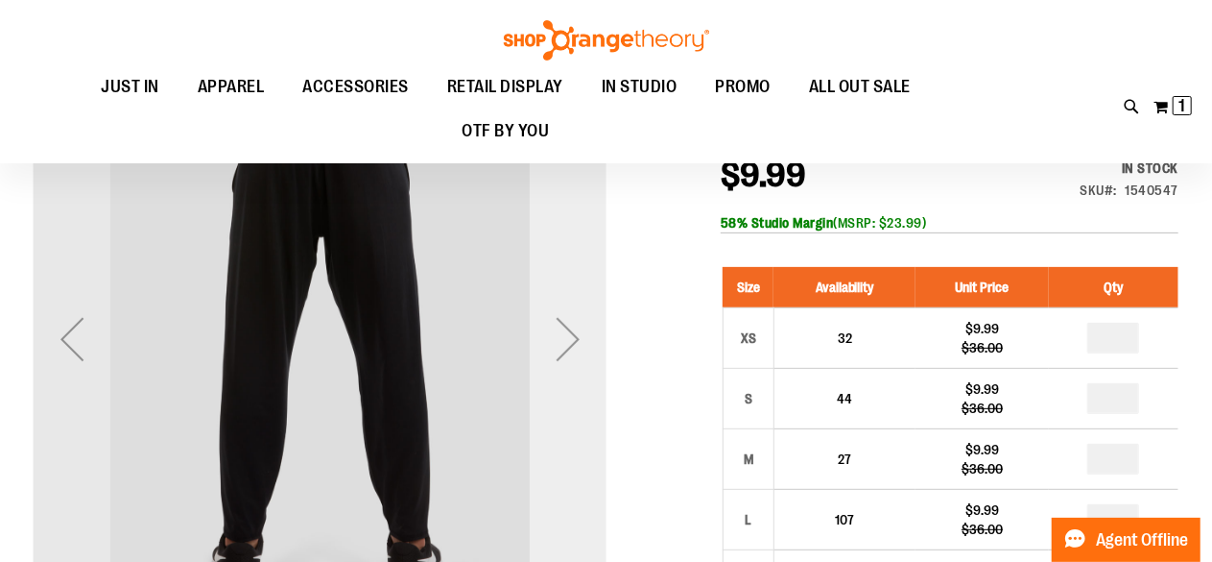
click at [570, 351] on div "Next" at bounding box center [568, 338] width 77 height 77
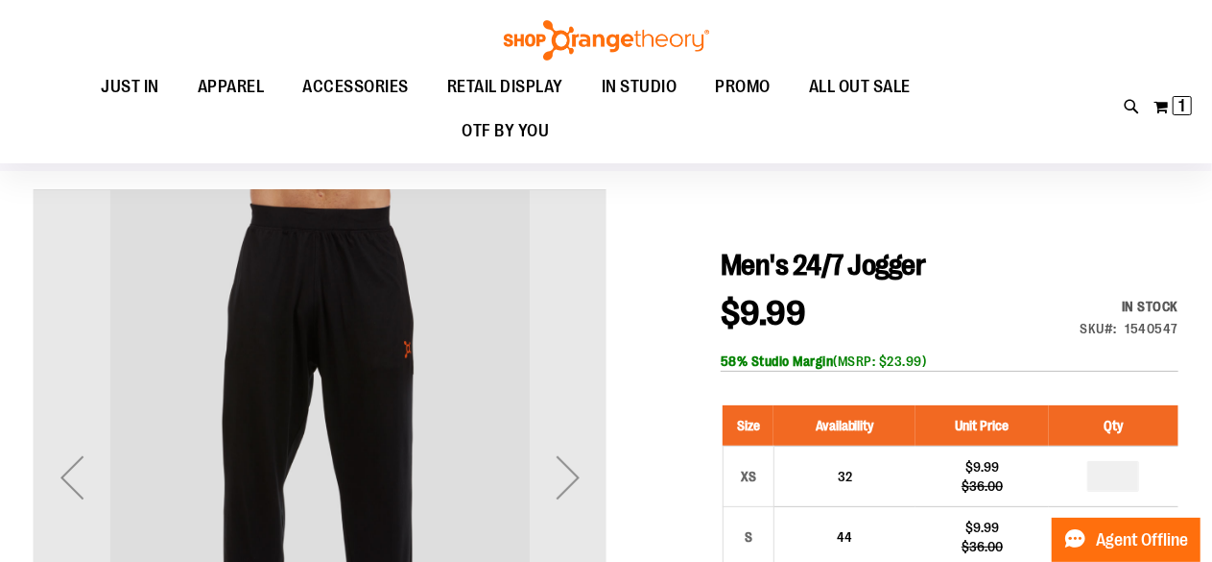
scroll to position [76, 0]
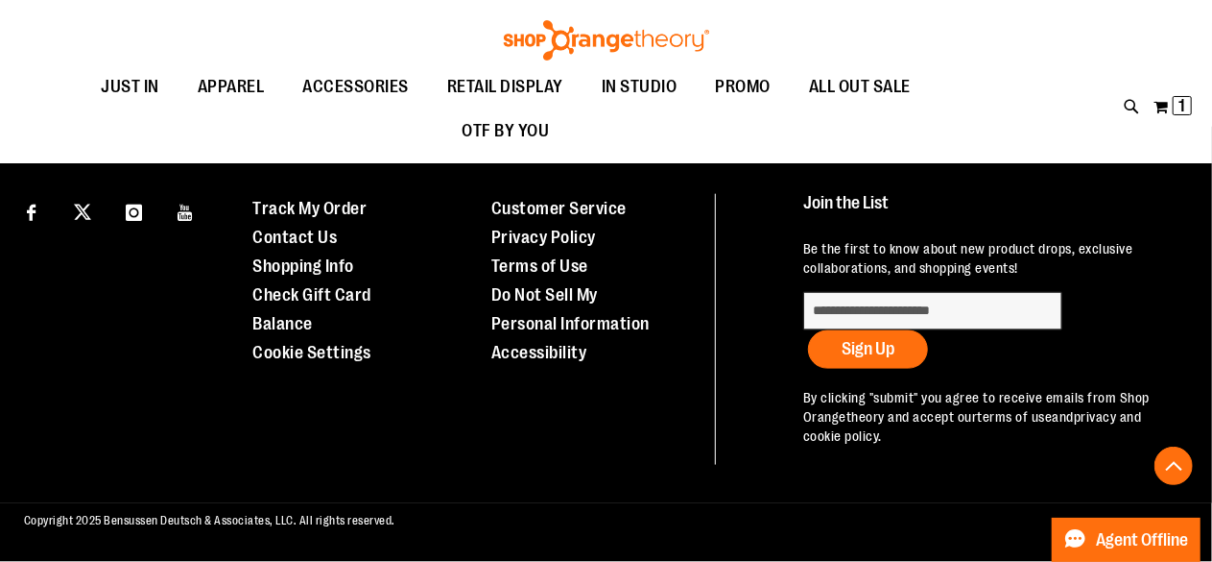
scroll to position [993, 0]
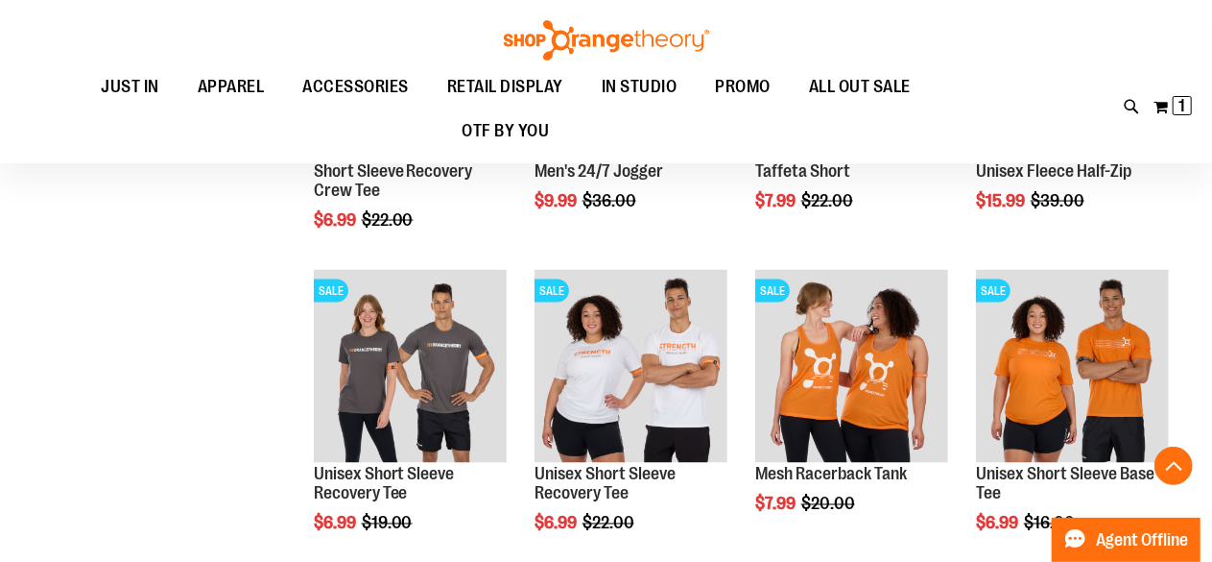
scroll to position [1427, 0]
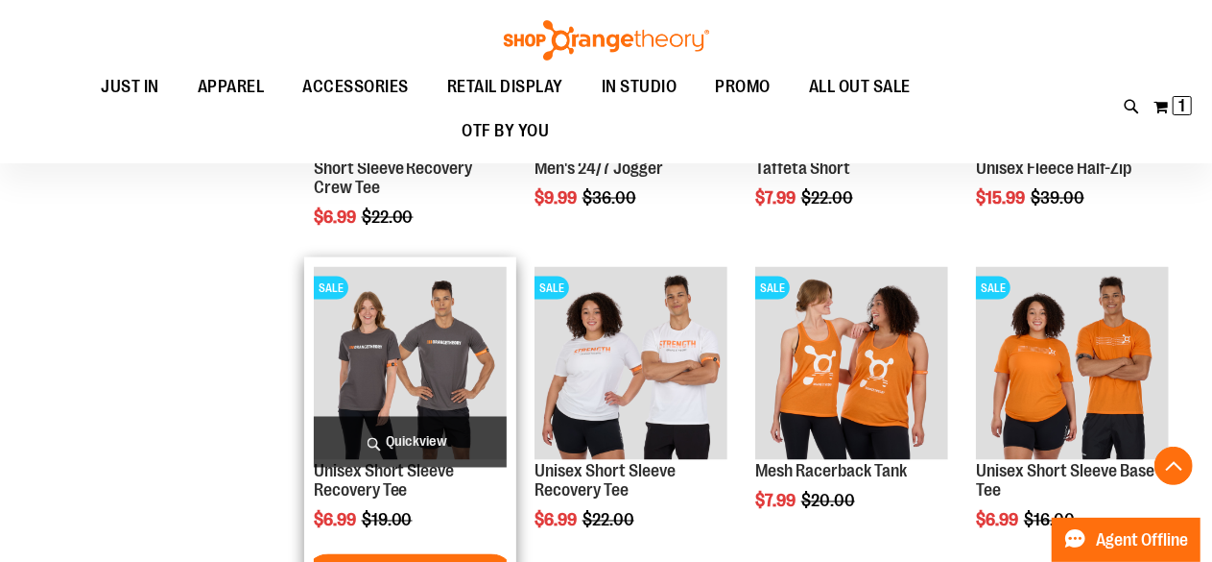
click at [387, 376] on img "product" at bounding box center [410, 363] width 193 height 193
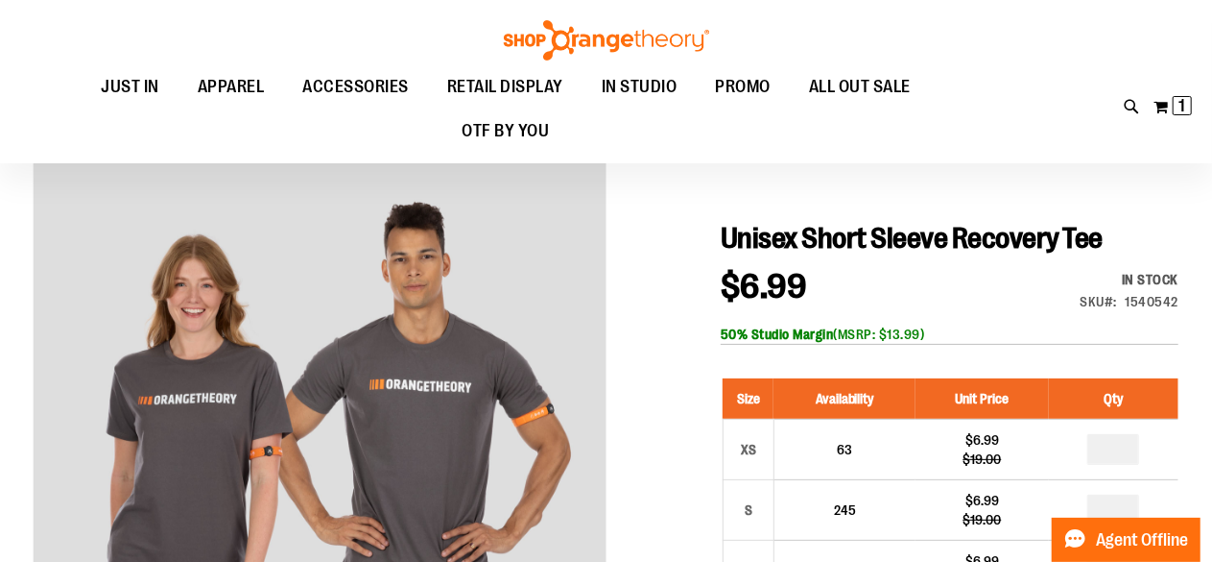
scroll to position [97, 0]
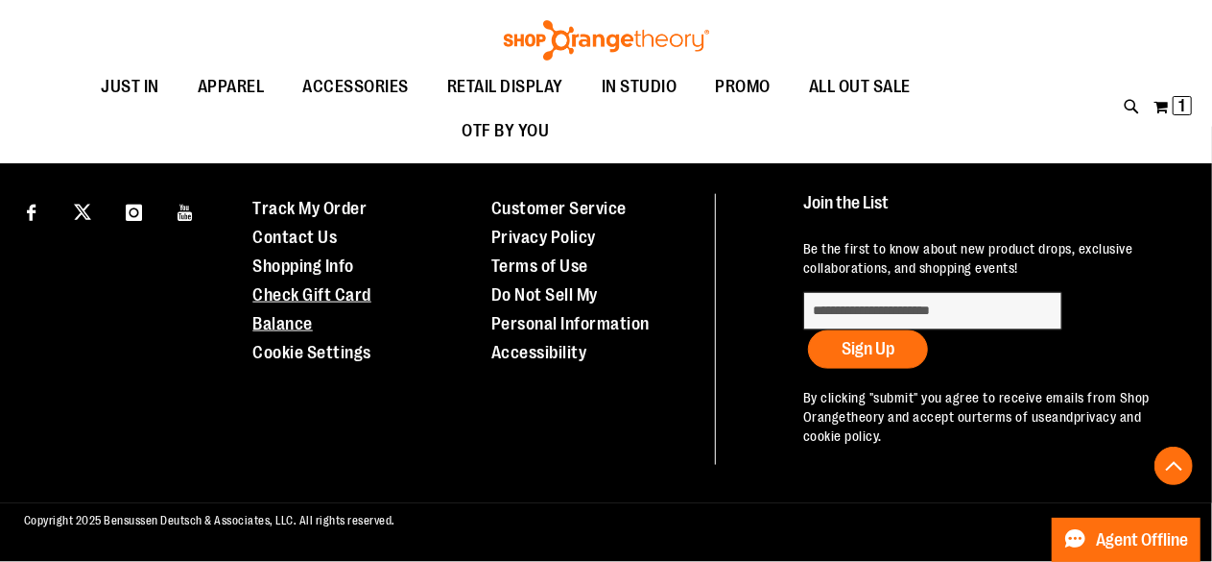
scroll to position [1124, 0]
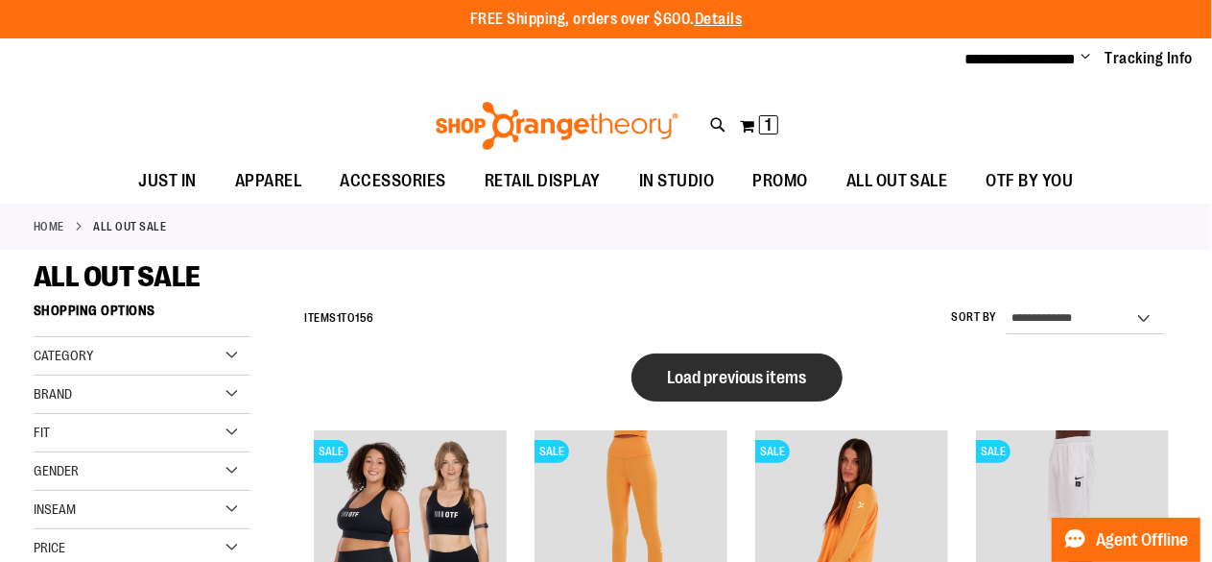
click at [713, 387] on button "Load previous items" at bounding box center [737, 377] width 211 height 48
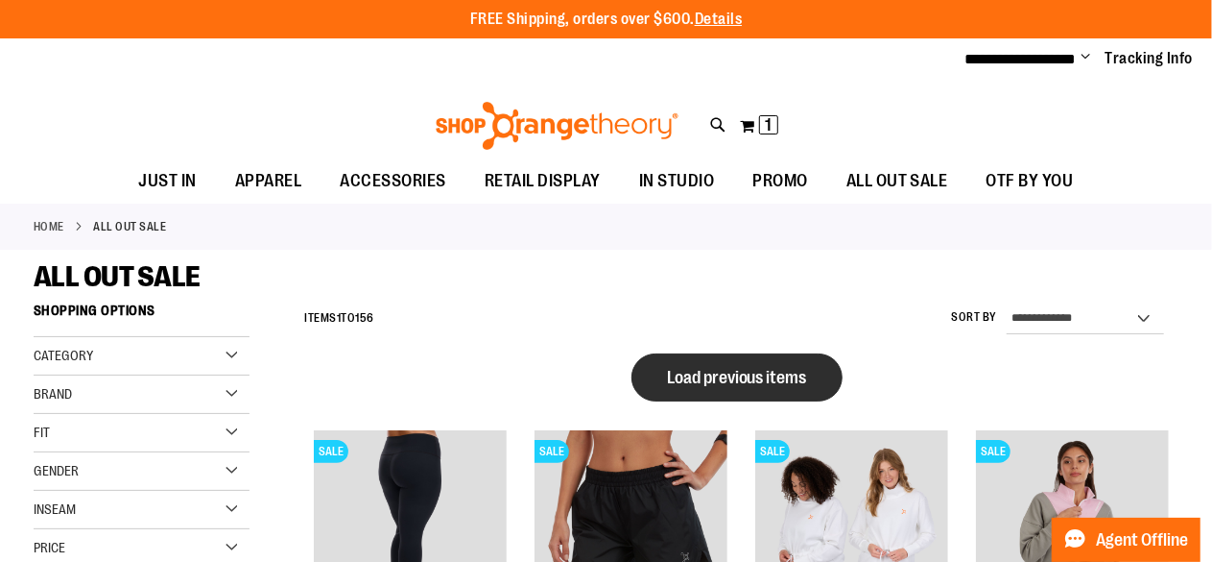
click at [711, 371] on span "Load previous items" at bounding box center [737, 377] width 140 height 19
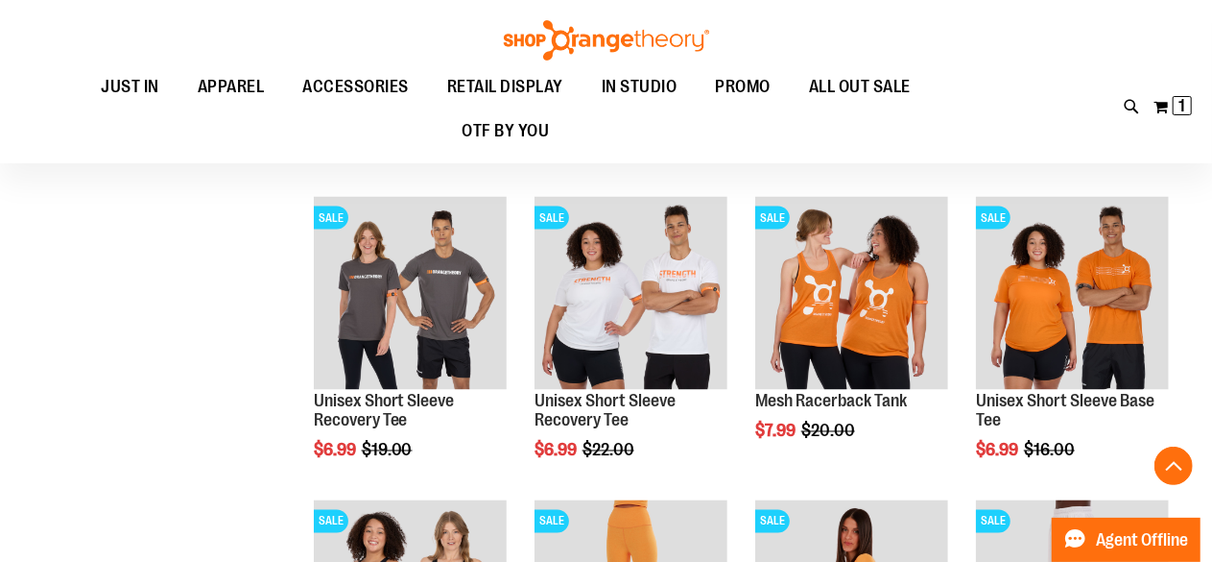
scroll to position [1546, 0]
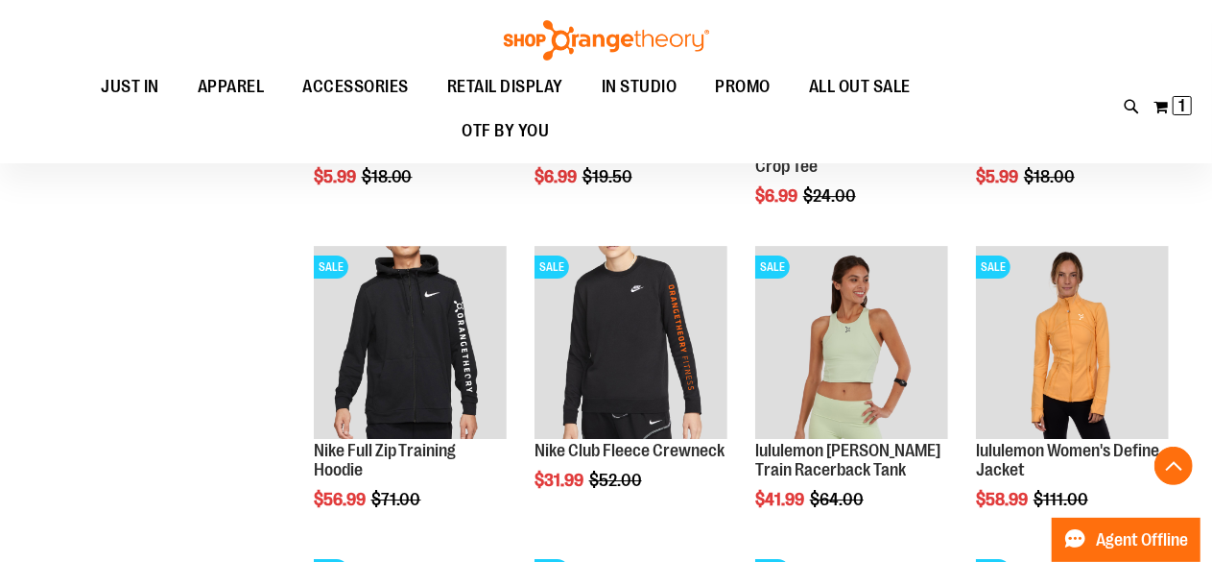
scroll to position [3020, 0]
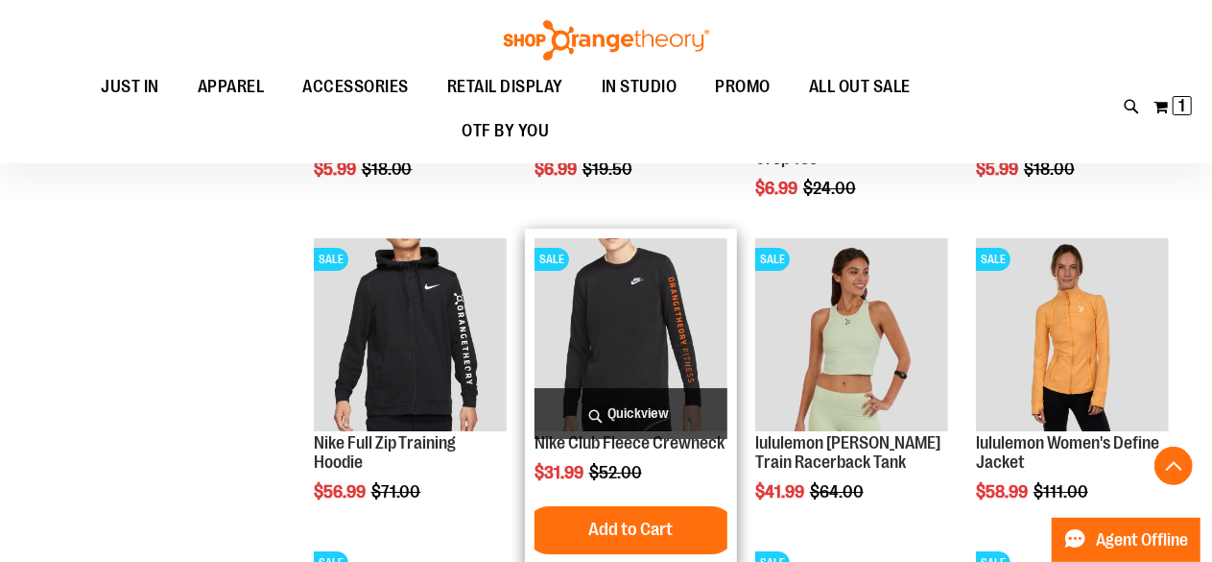
click at [606, 331] on img "product" at bounding box center [631, 334] width 193 height 193
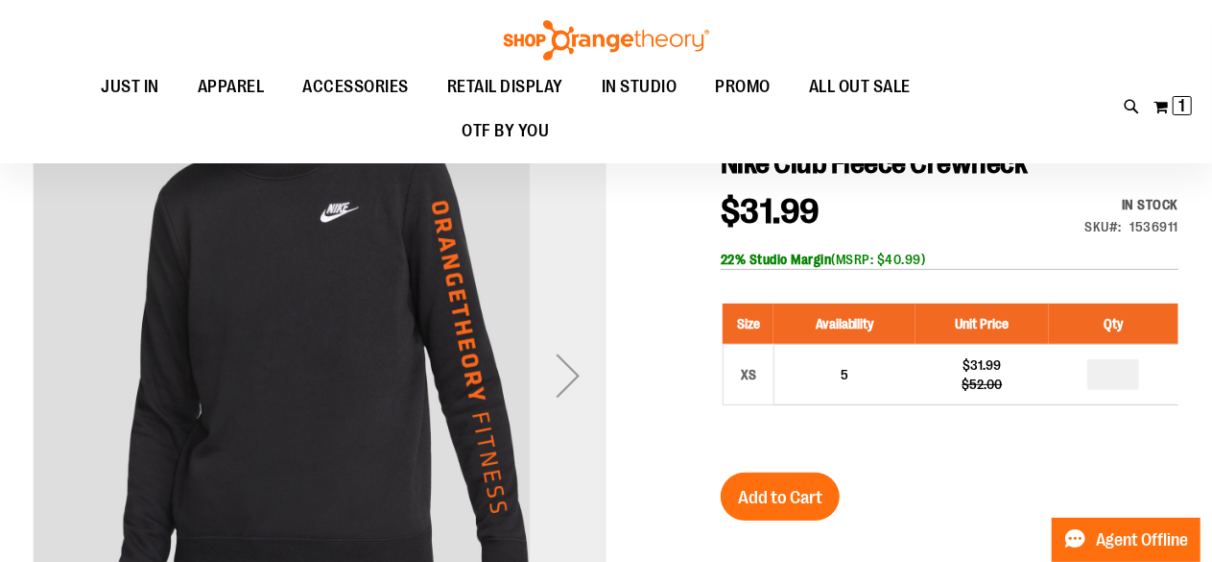
scroll to position [179, 0]
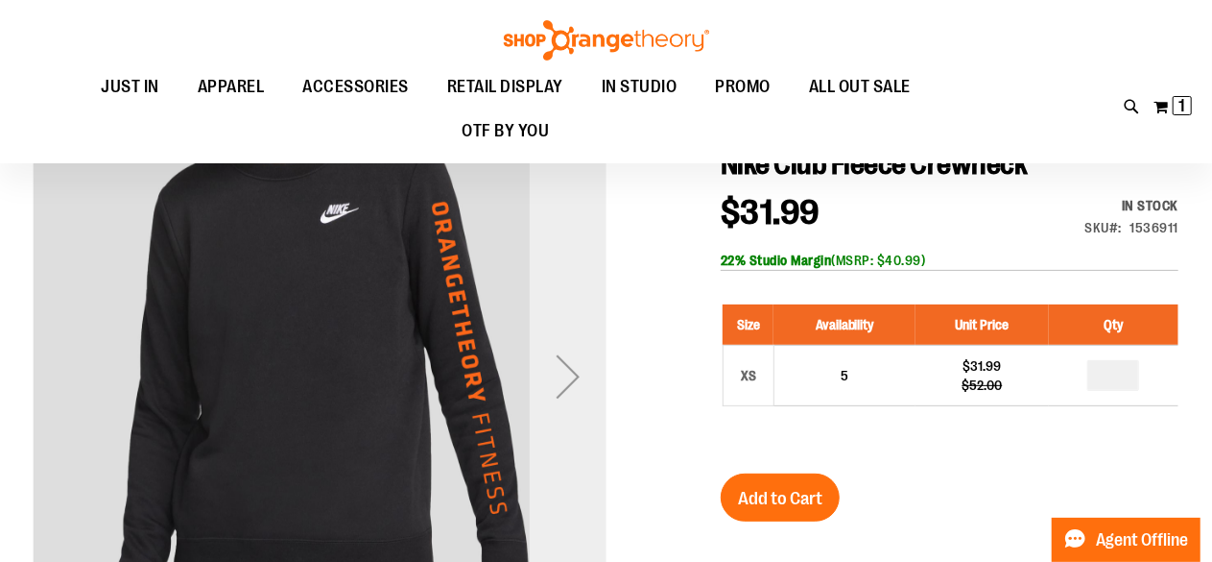
click at [576, 377] on div "Next" at bounding box center [568, 376] width 77 height 77
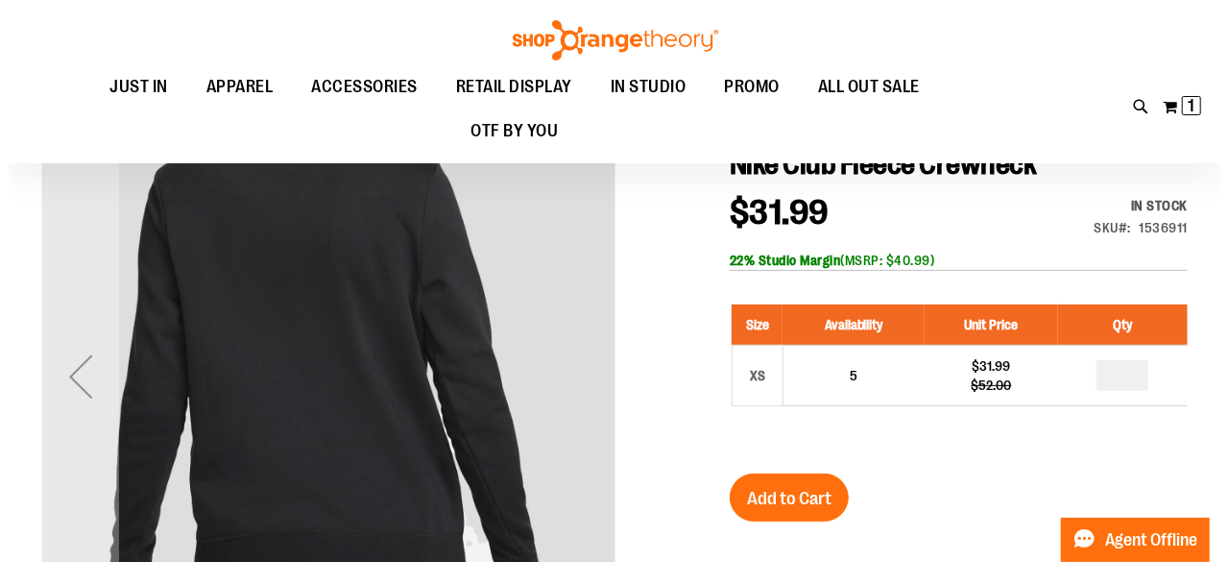
scroll to position [0, 0]
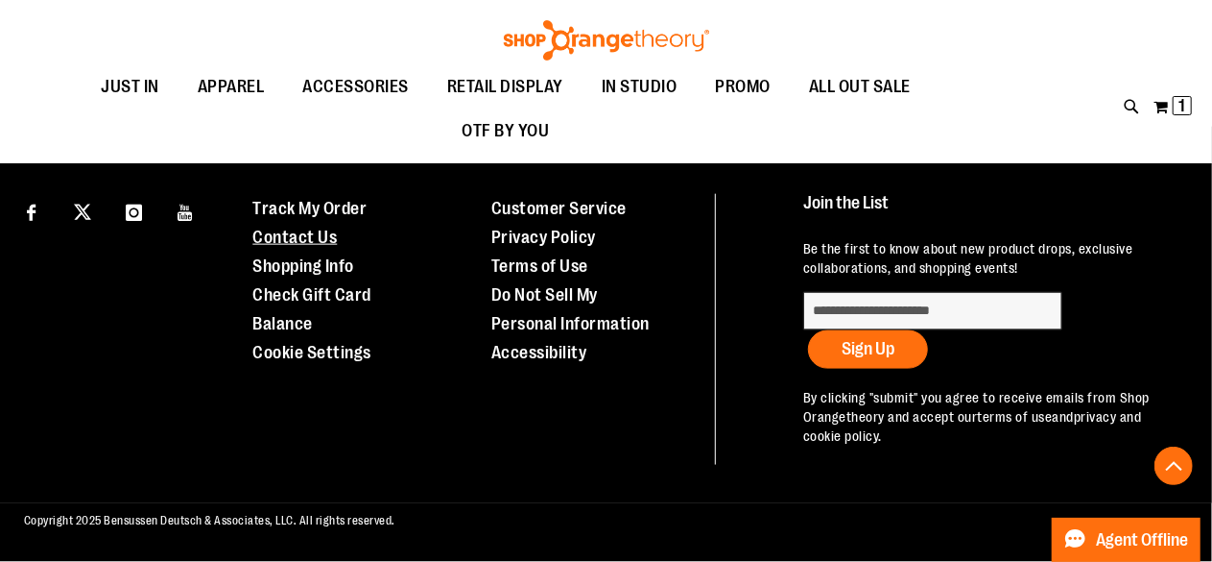
scroll to position [1124, 0]
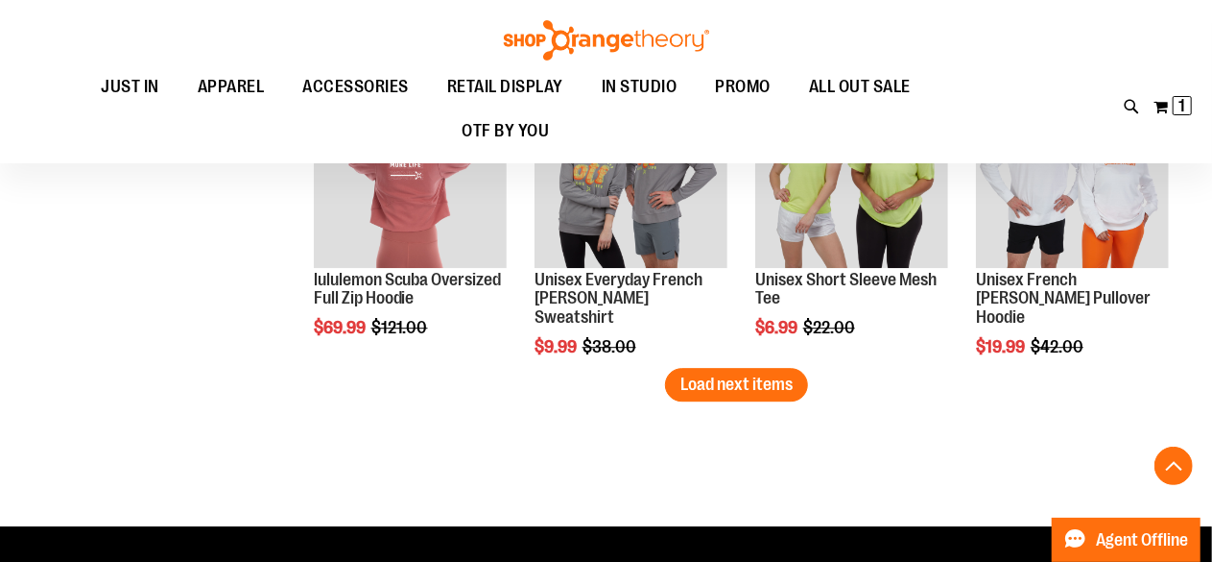
scroll to position [2612, 0]
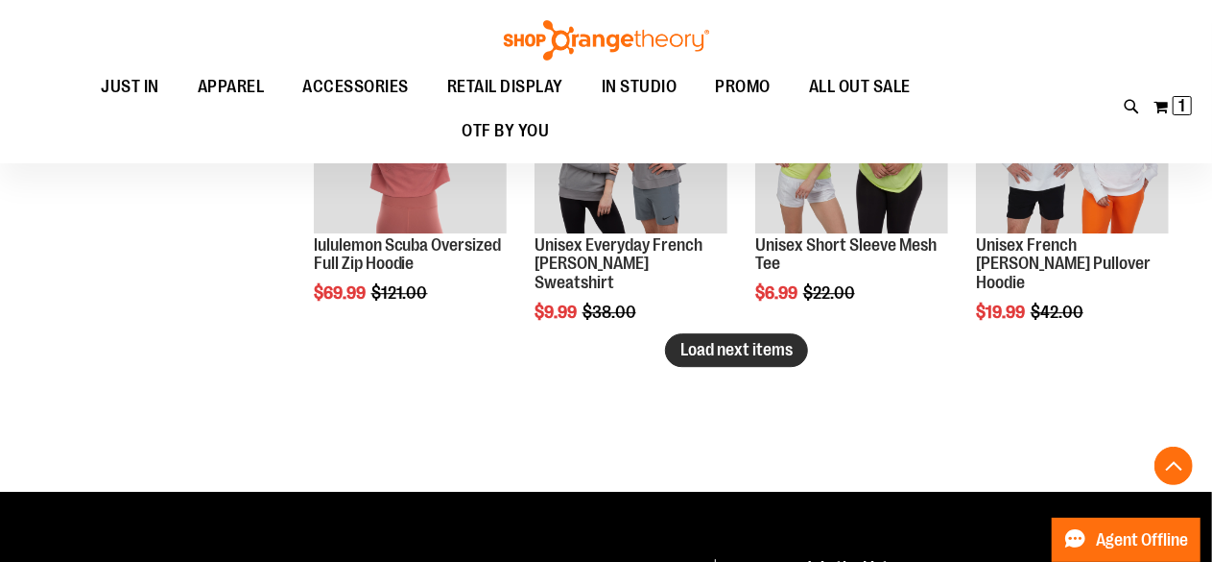
click at [767, 361] on button "Load next items" at bounding box center [736, 350] width 143 height 34
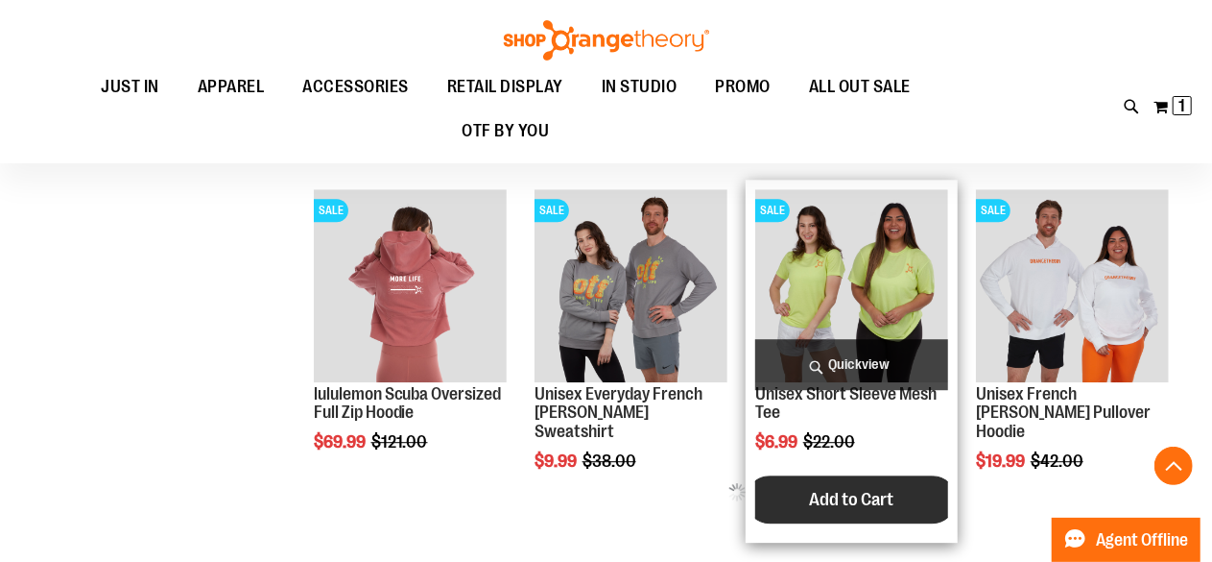
scroll to position [2460, 0]
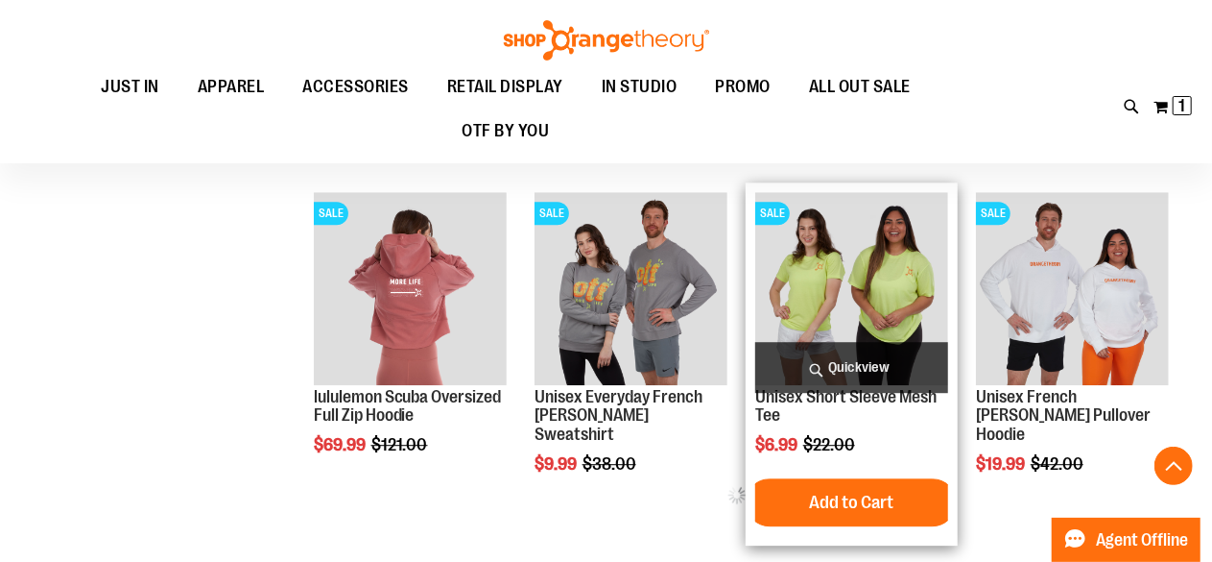
click at [887, 251] on img "product" at bounding box center [851, 288] width 193 height 193
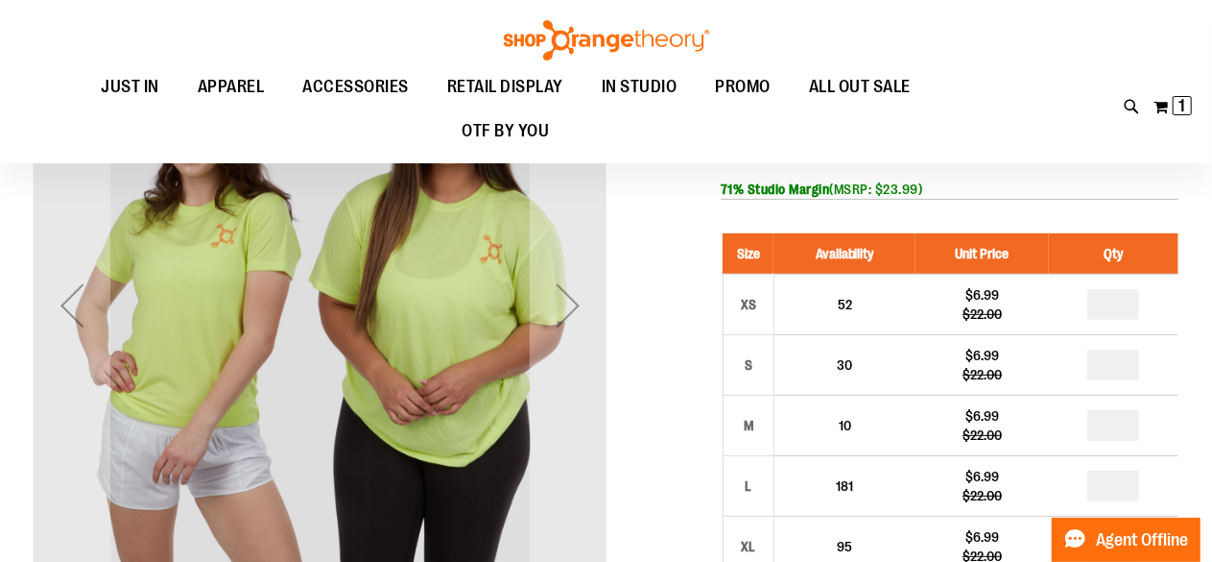
scroll to position [228, 0]
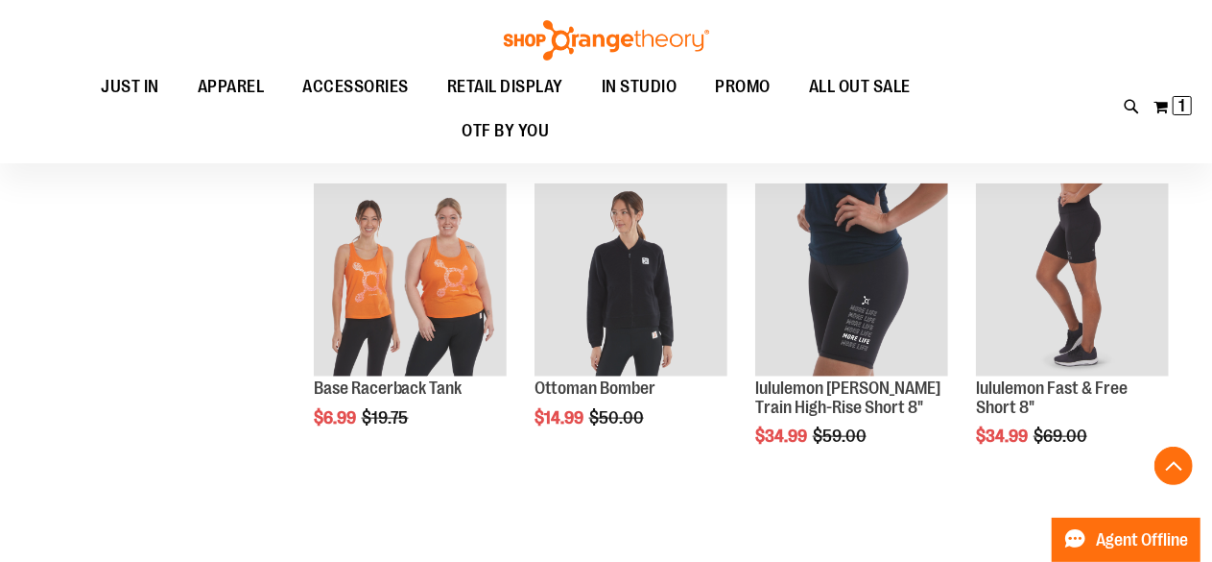
scroll to position [946, 0]
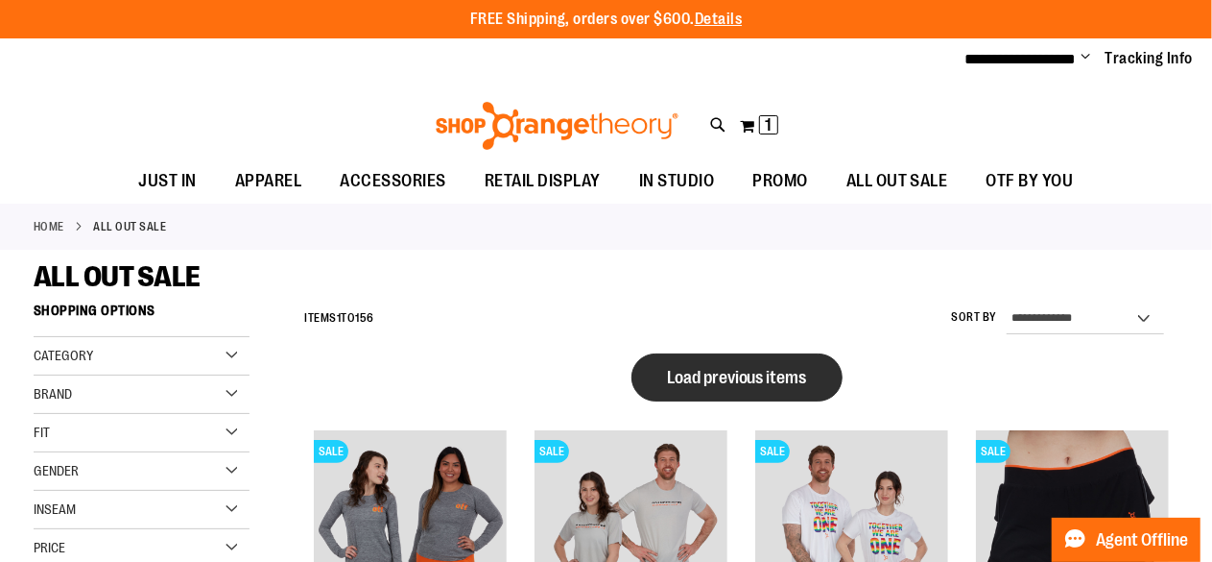
click at [726, 373] on span "Load previous items" at bounding box center [737, 377] width 140 height 19
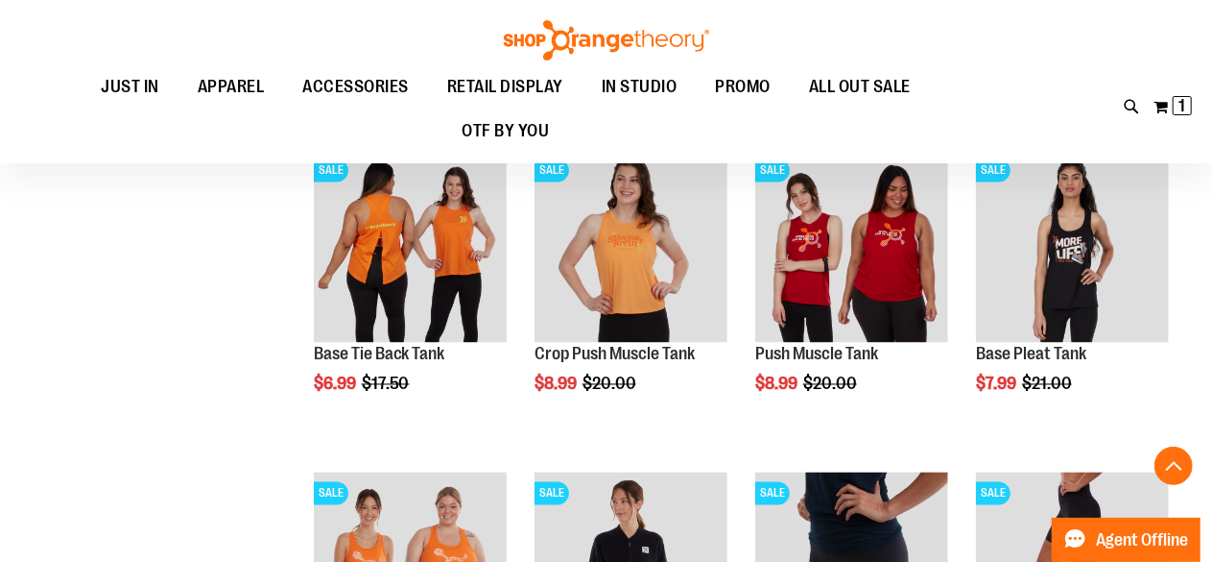
scroll to position [1699, 0]
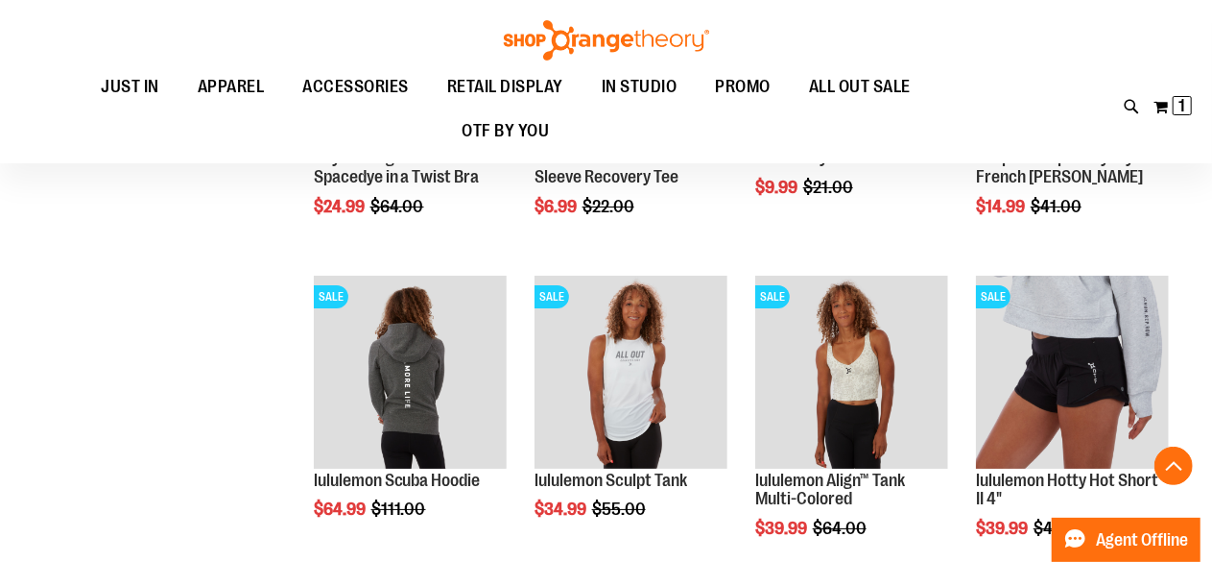
scroll to position [3512, 0]
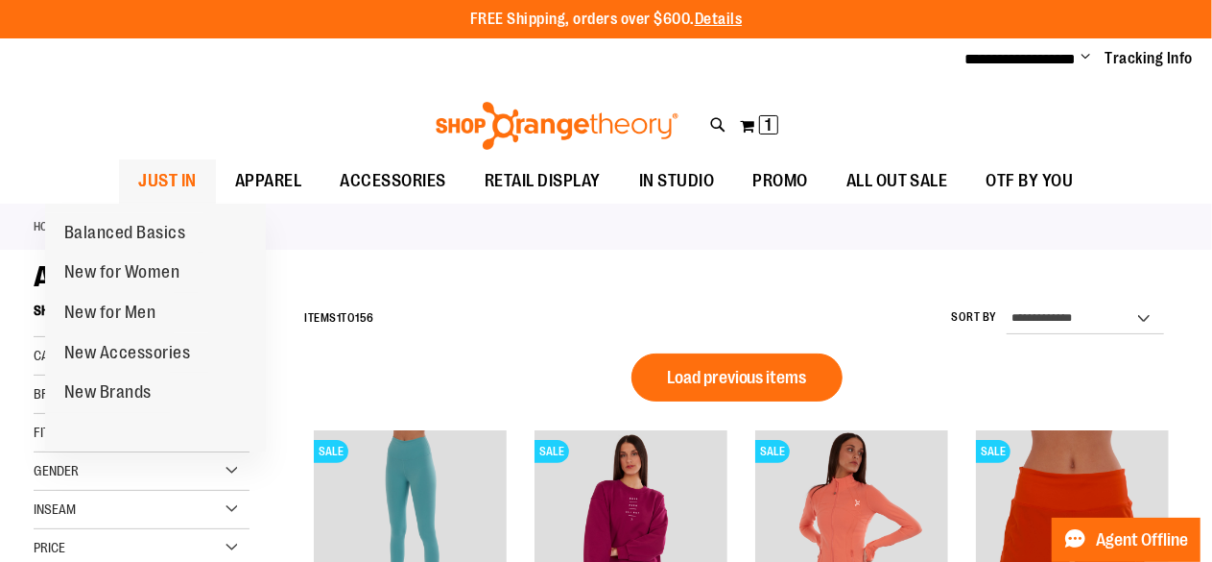
click at [138, 174] on span "JUST IN" at bounding box center [167, 180] width 59 height 43
click at [120, 308] on span "New for Men" at bounding box center [110, 314] width 92 height 24
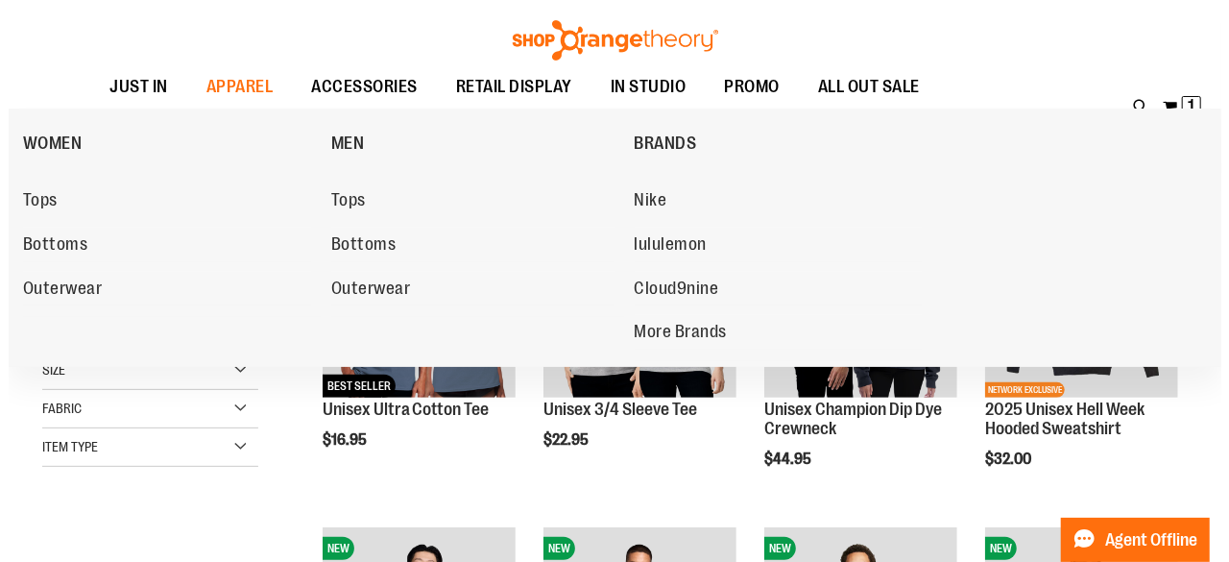
scroll to position [177, 0]
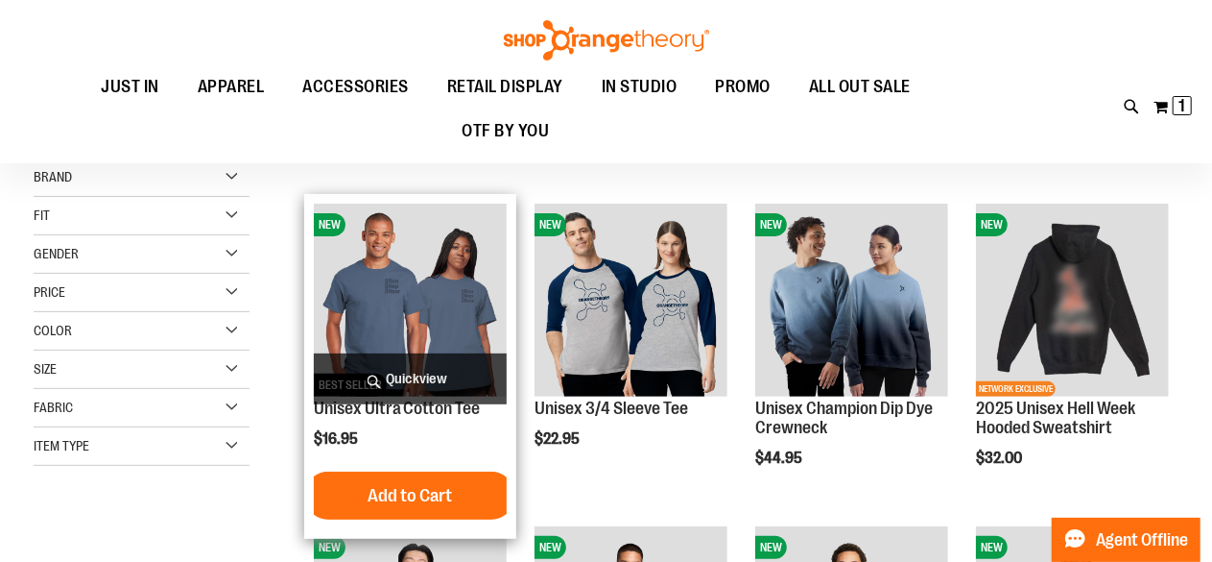
click at [392, 380] on span "Quickview" at bounding box center [410, 378] width 193 height 51
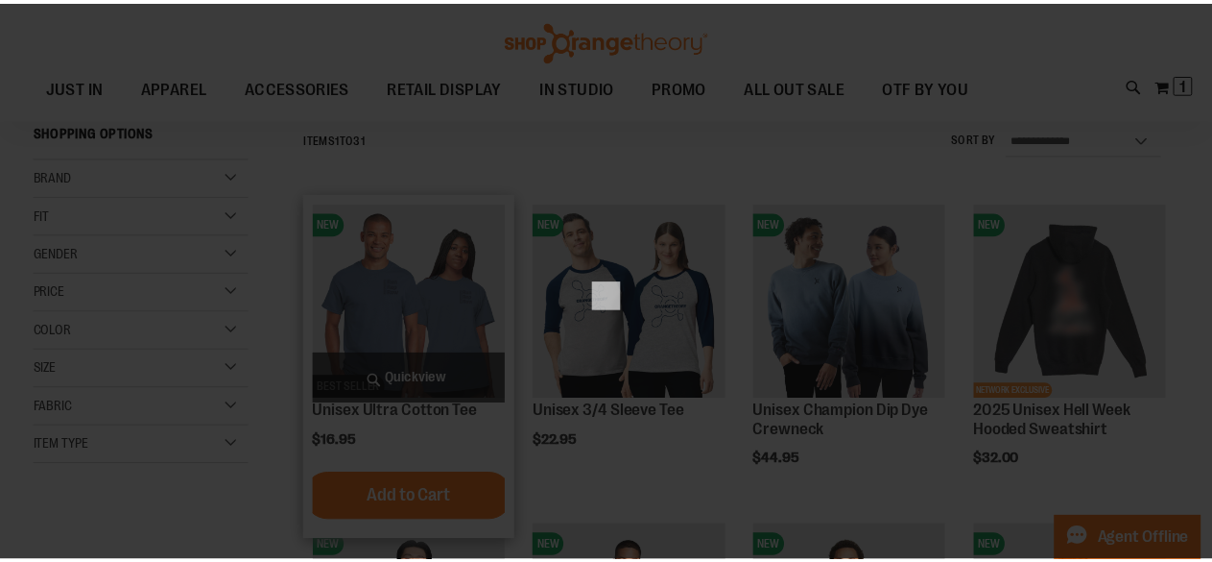
scroll to position [0, 0]
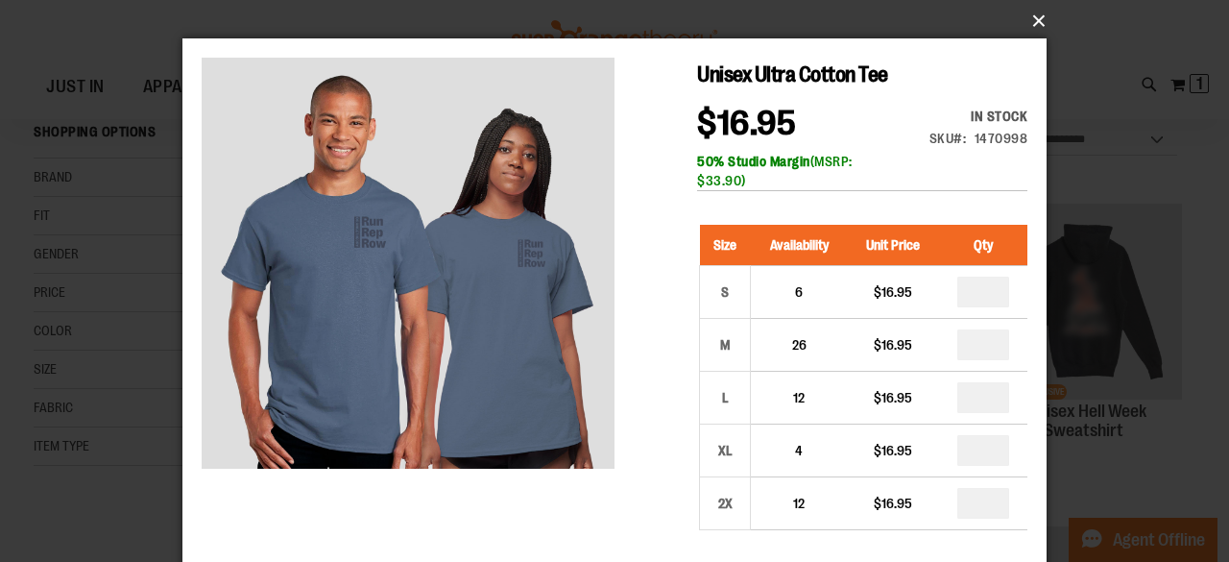
click at [1034, 24] on button "×" at bounding box center [620, 21] width 864 height 42
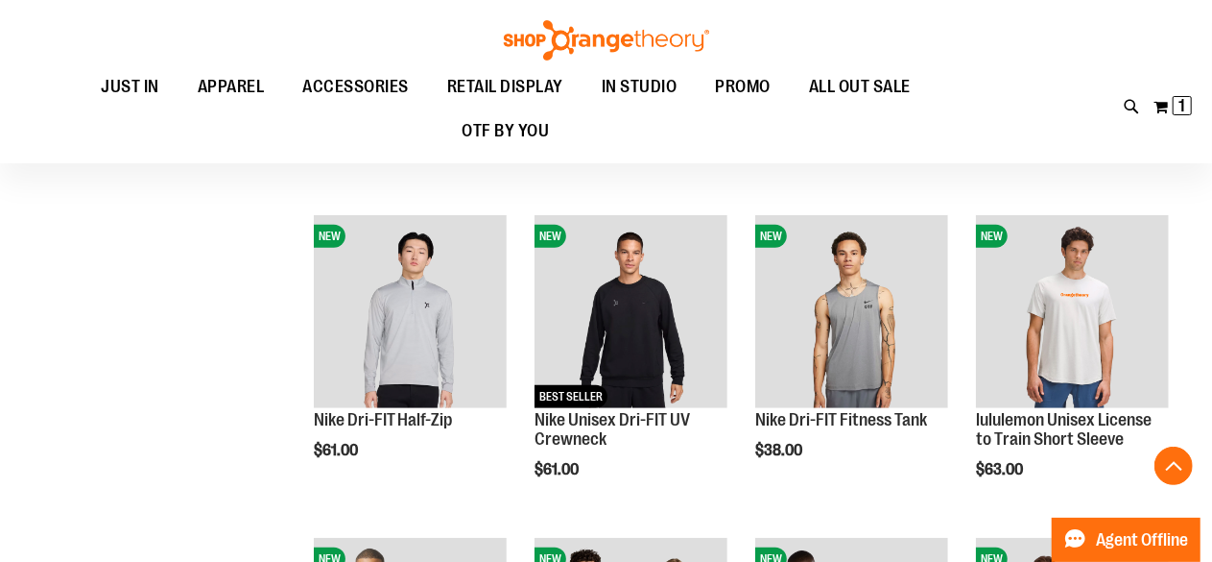
scroll to position [489, 0]
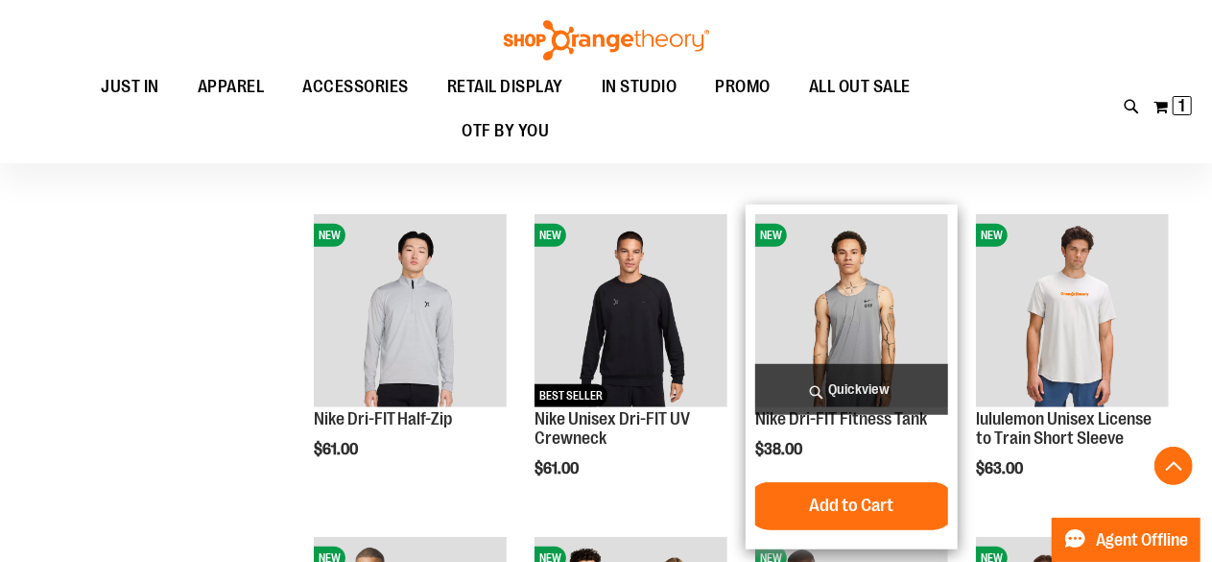
click at [845, 306] on img "product" at bounding box center [851, 310] width 193 height 193
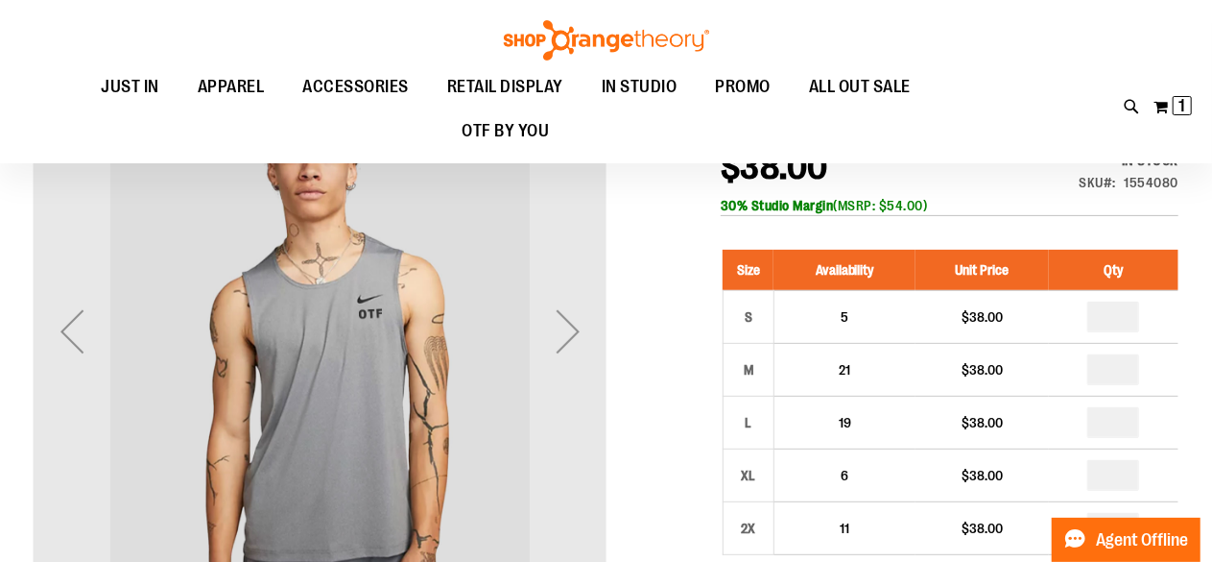
scroll to position [190, 0]
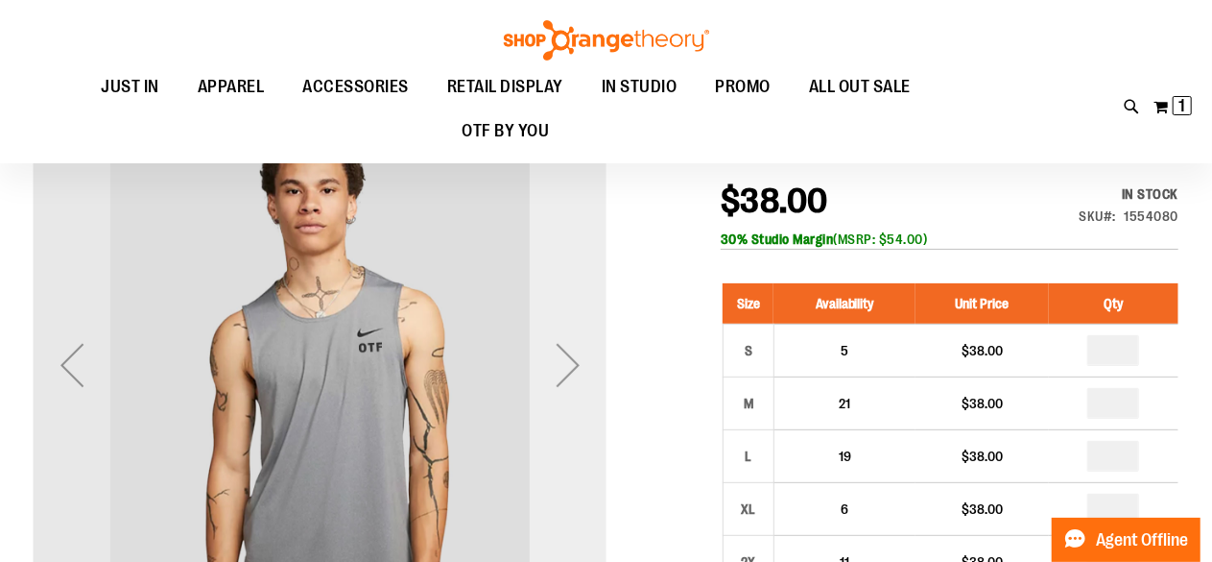
click at [587, 382] on div "Next" at bounding box center [568, 364] width 77 height 77
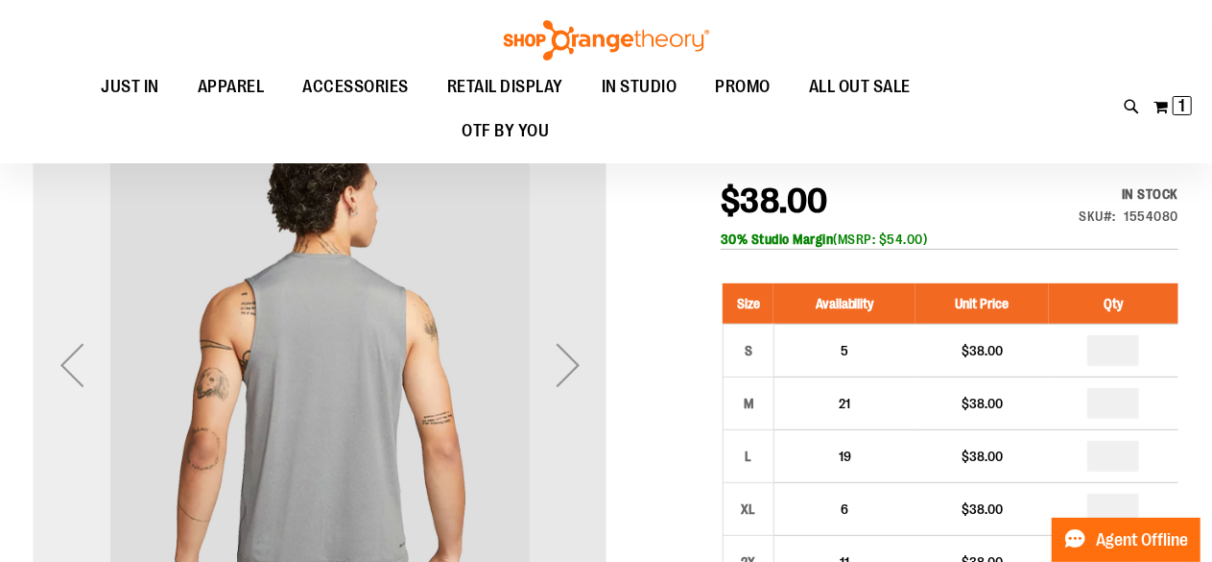
click at [65, 358] on div "Previous" at bounding box center [72, 364] width 77 height 77
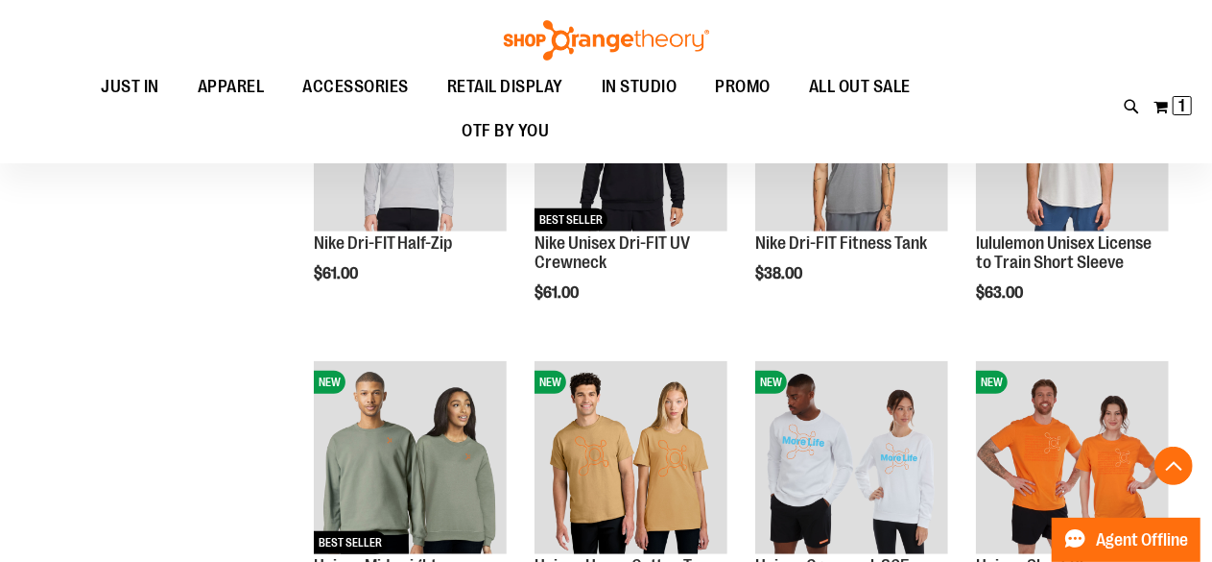
scroll to position [482, 0]
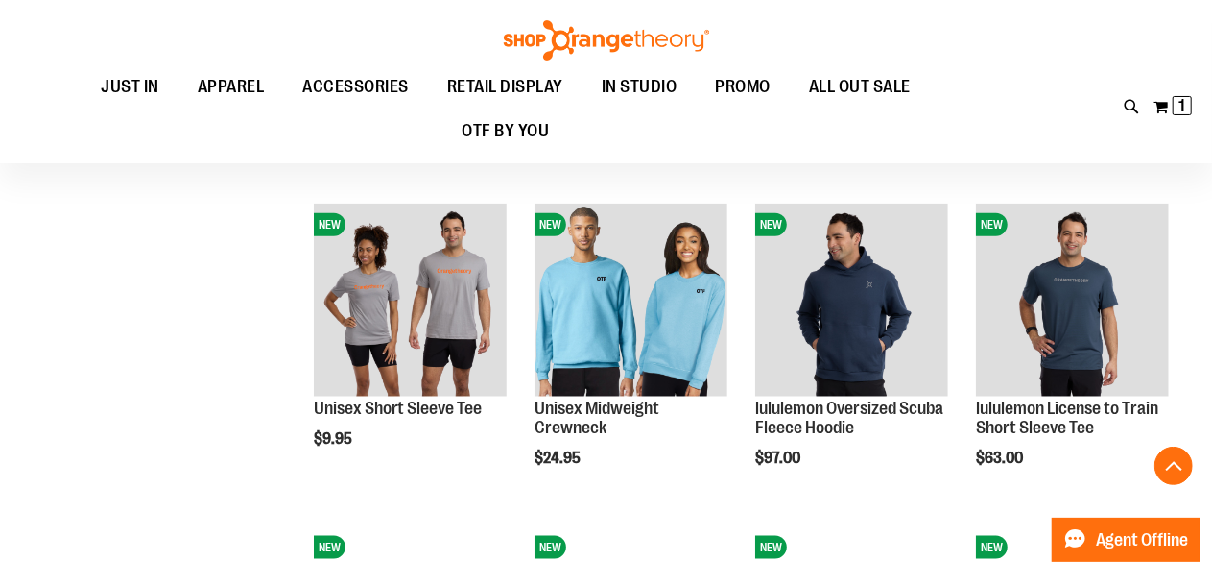
scroll to position [943, 0]
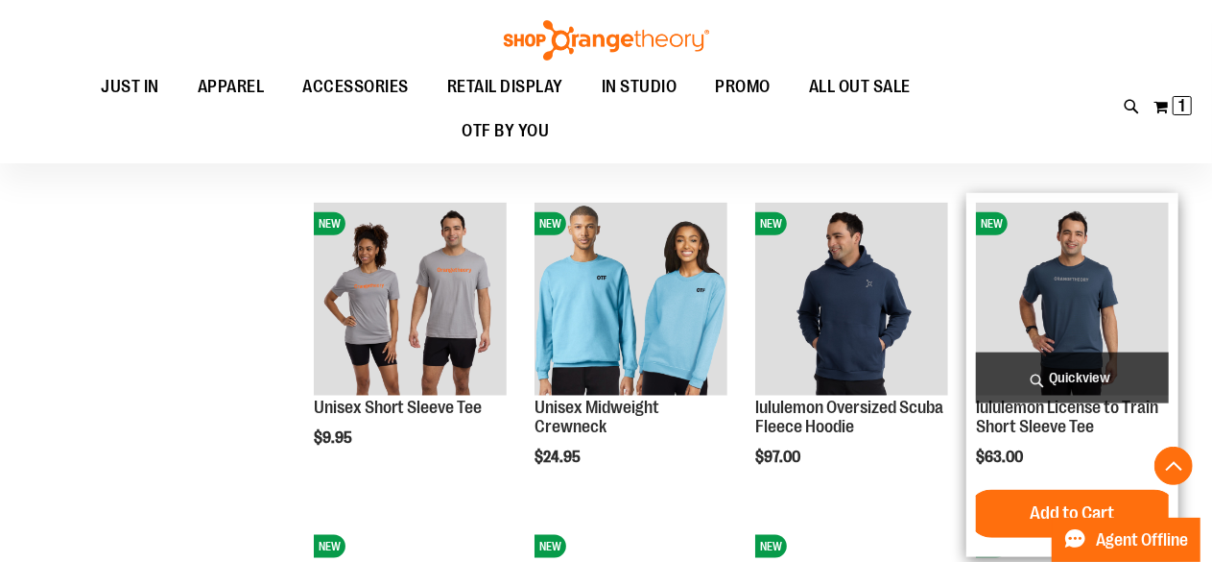
click at [1029, 278] on img "product" at bounding box center [1072, 299] width 193 height 193
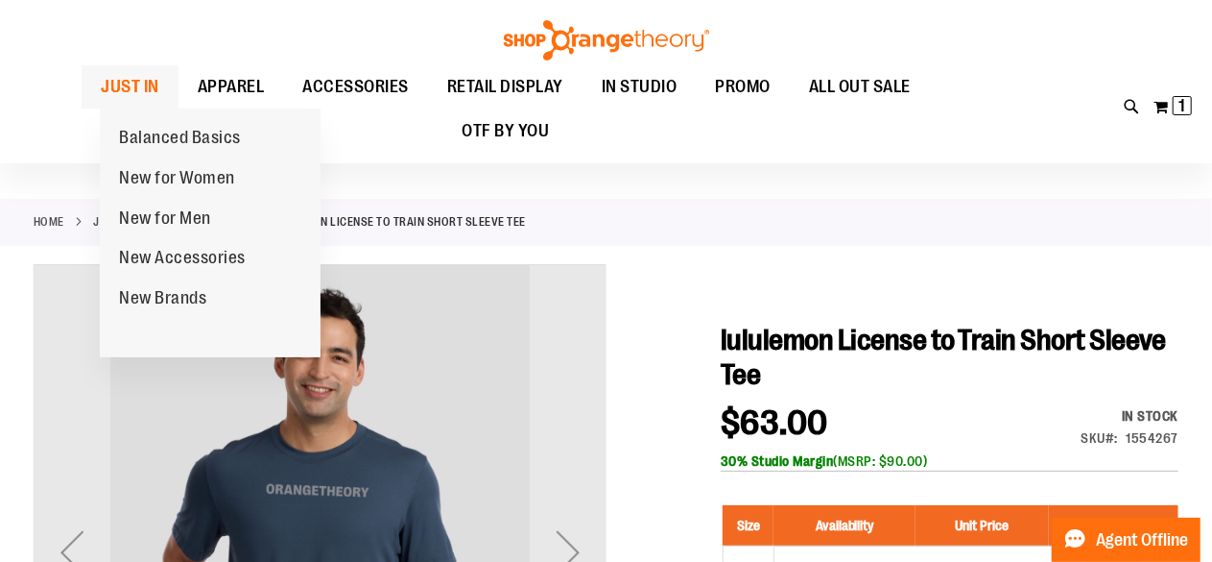
scroll to position [2, 0]
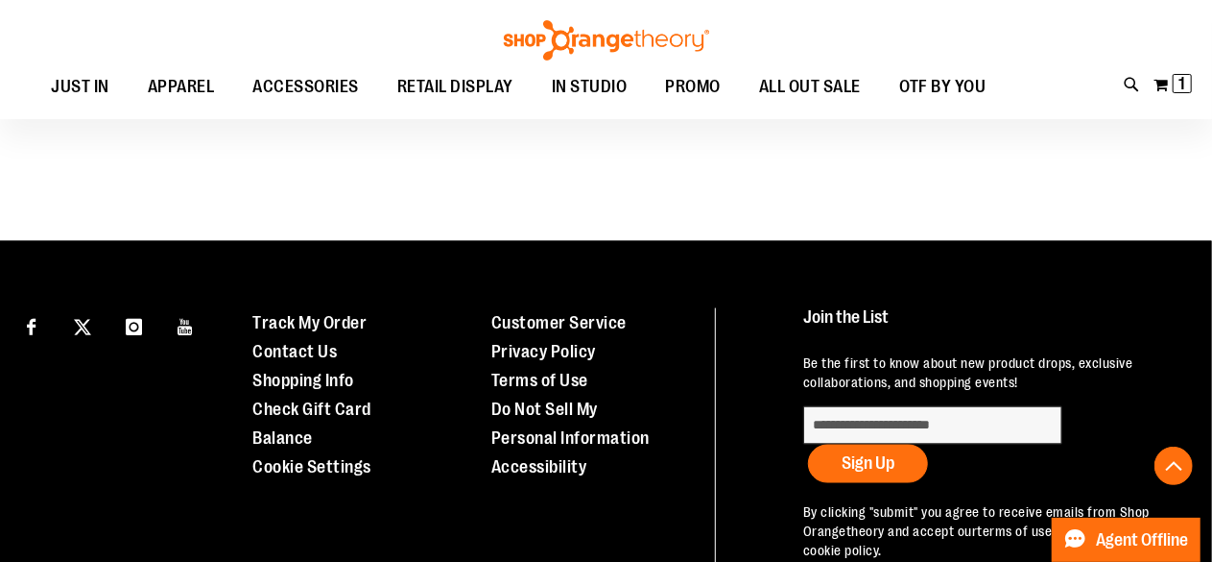
scroll to position [1039, 0]
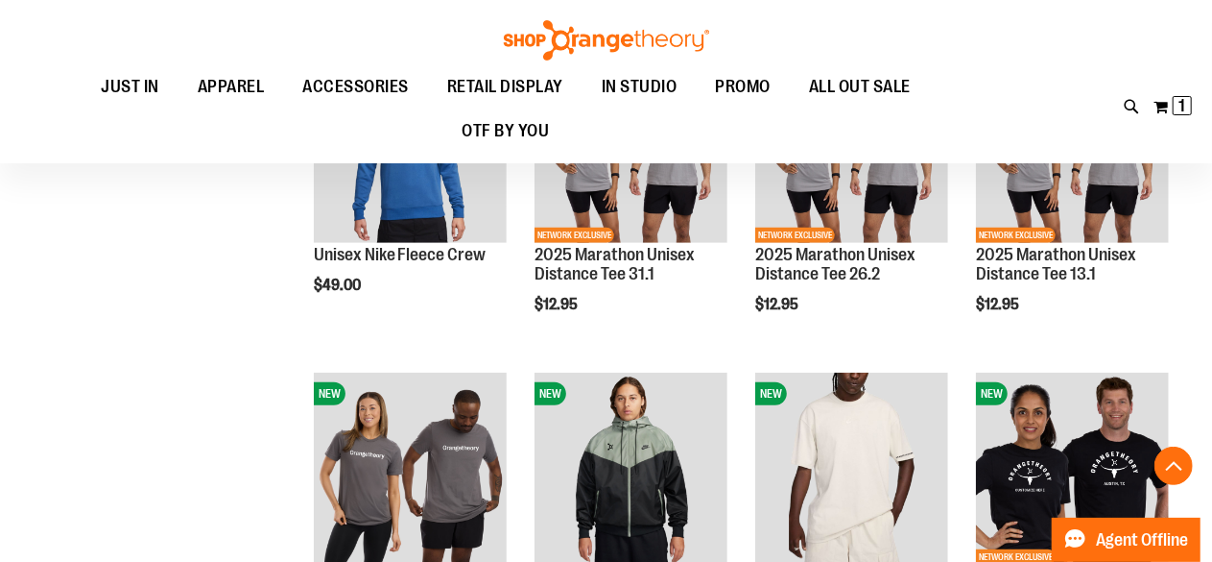
scroll to position [568, 0]
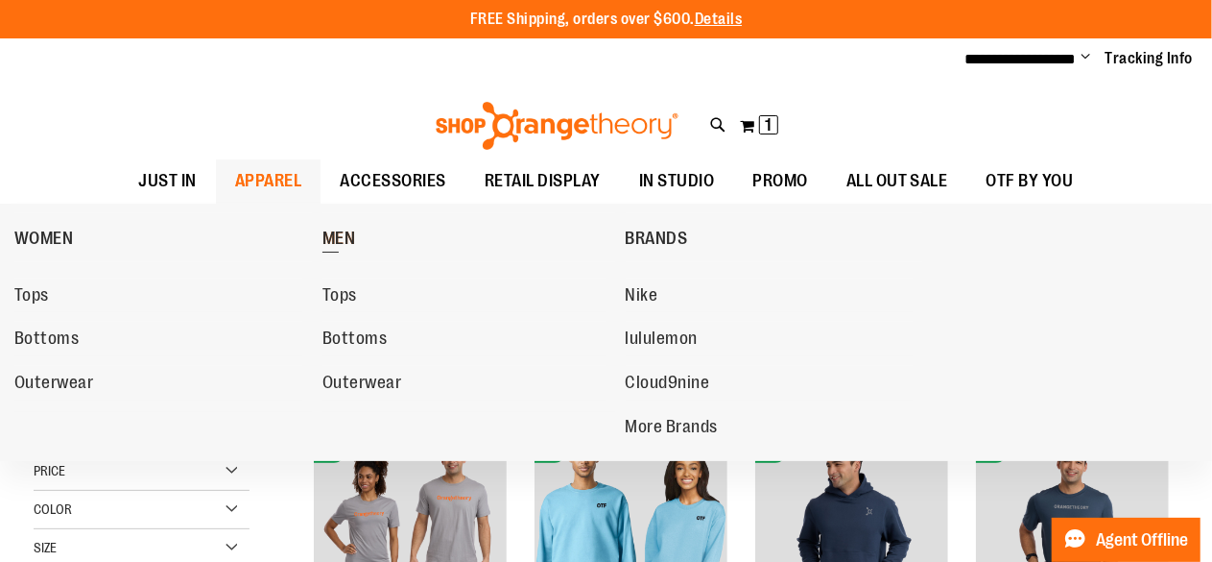
click at [343, 230] on span "MEN" at bounding box center [340, 240] width 34 height 24
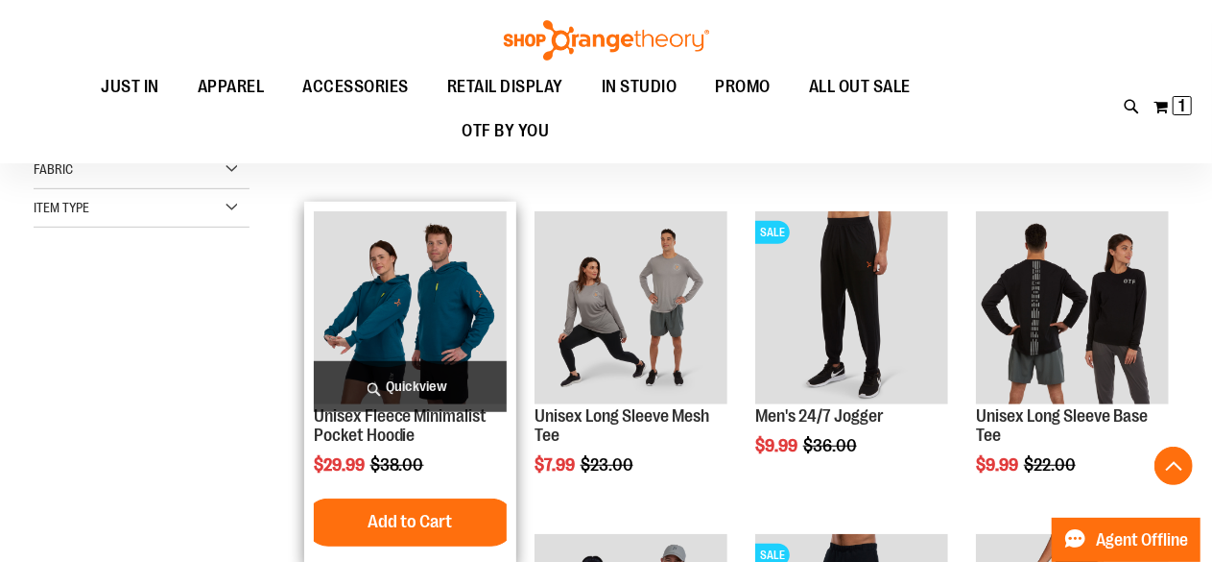
scroll to position [490, 0]
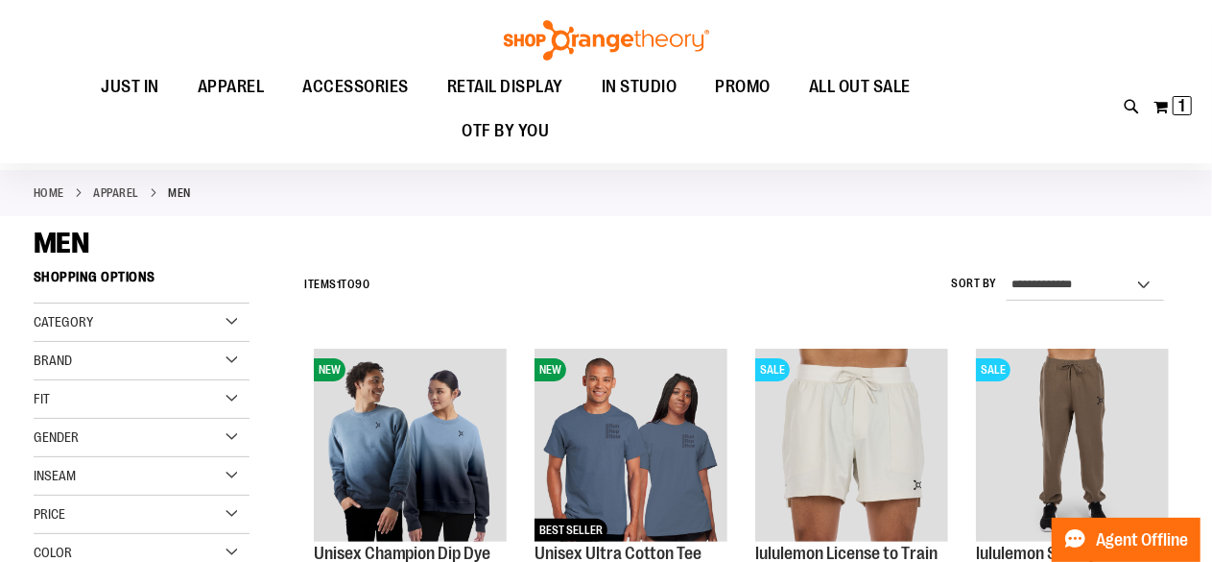
scroll to position [19, 0]
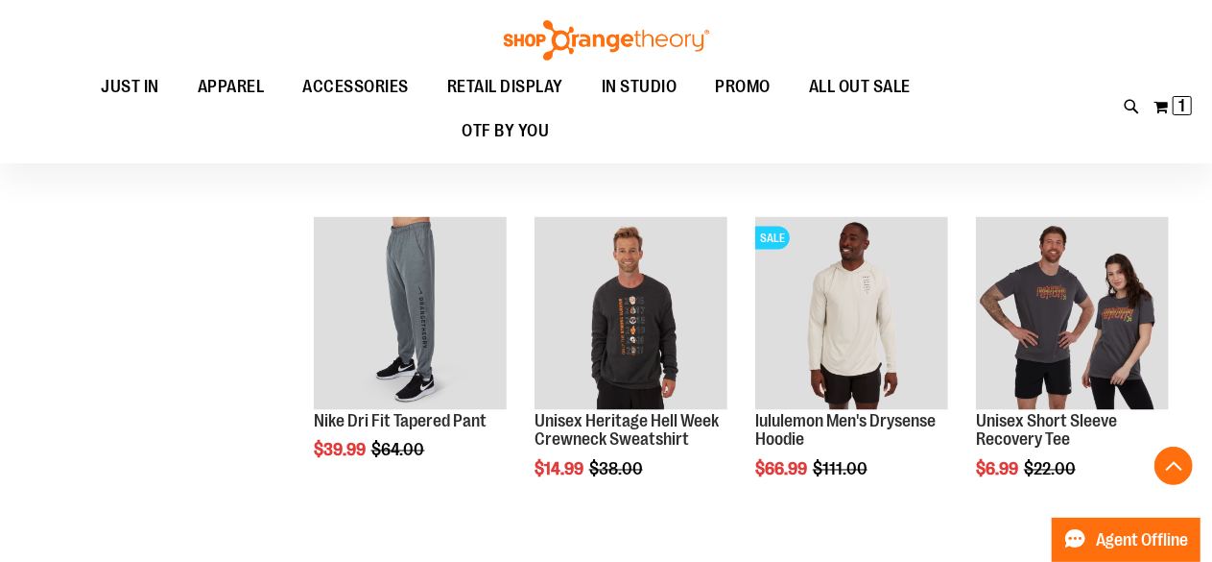
scroll to position [1453, 0]
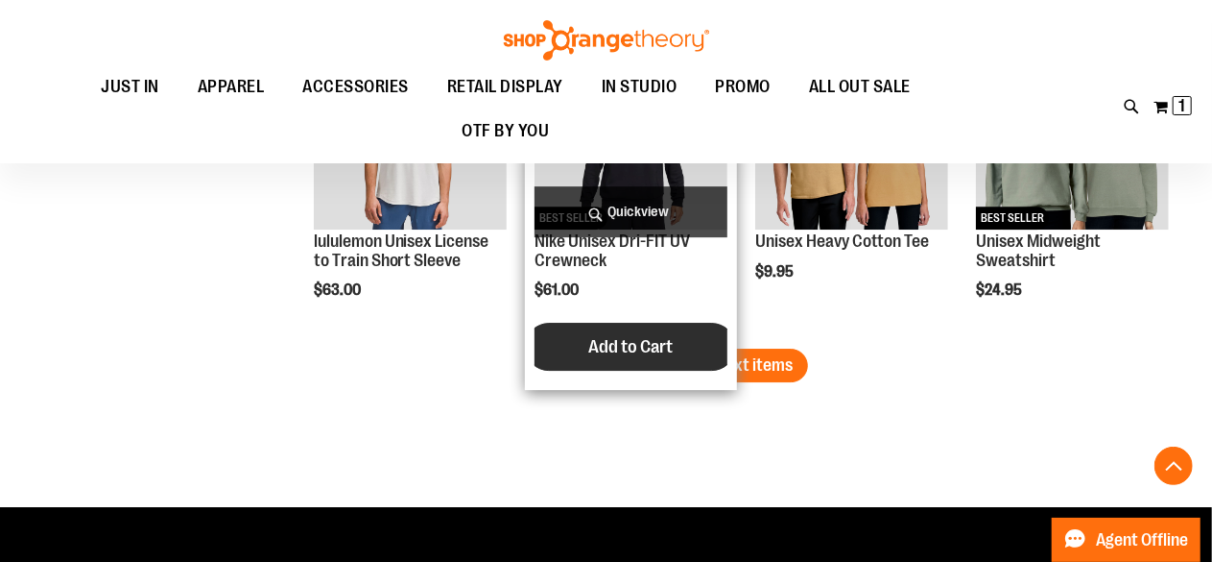
scroll to position [2919, 0]
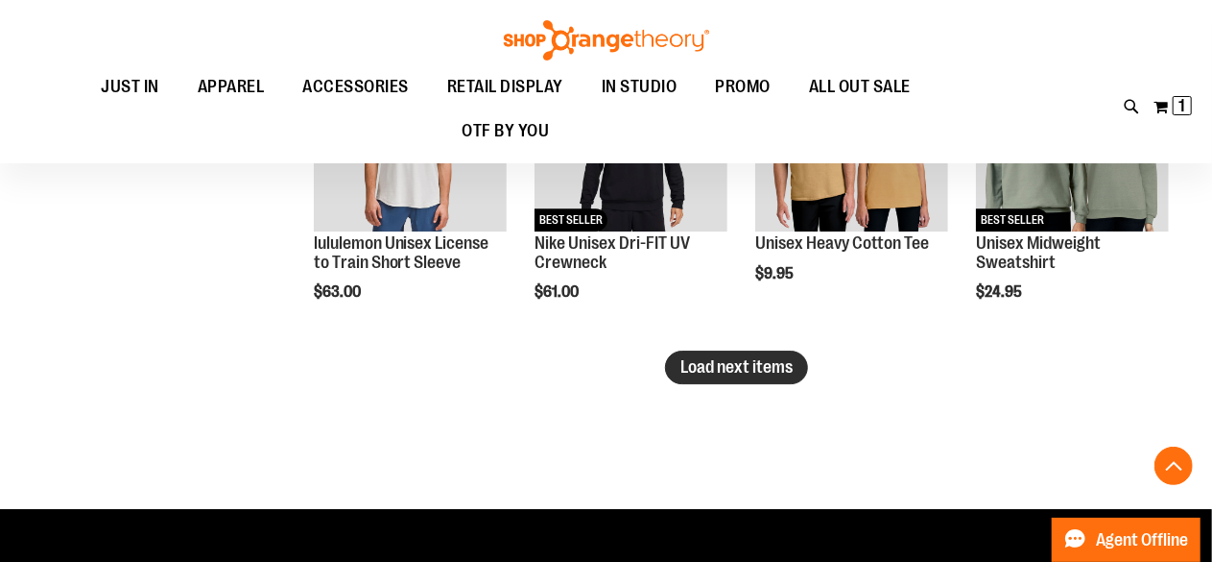
click at [755, 370] on span "Load next items" at bounding box center [737, 366] width 112 height 19
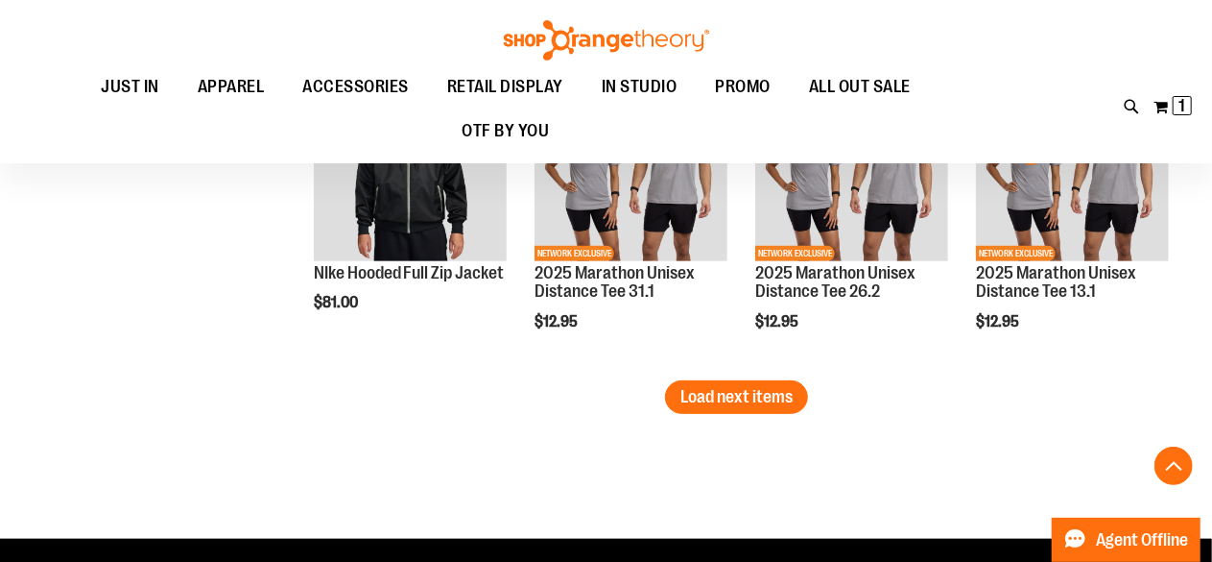
scroll to position [3866, 0]
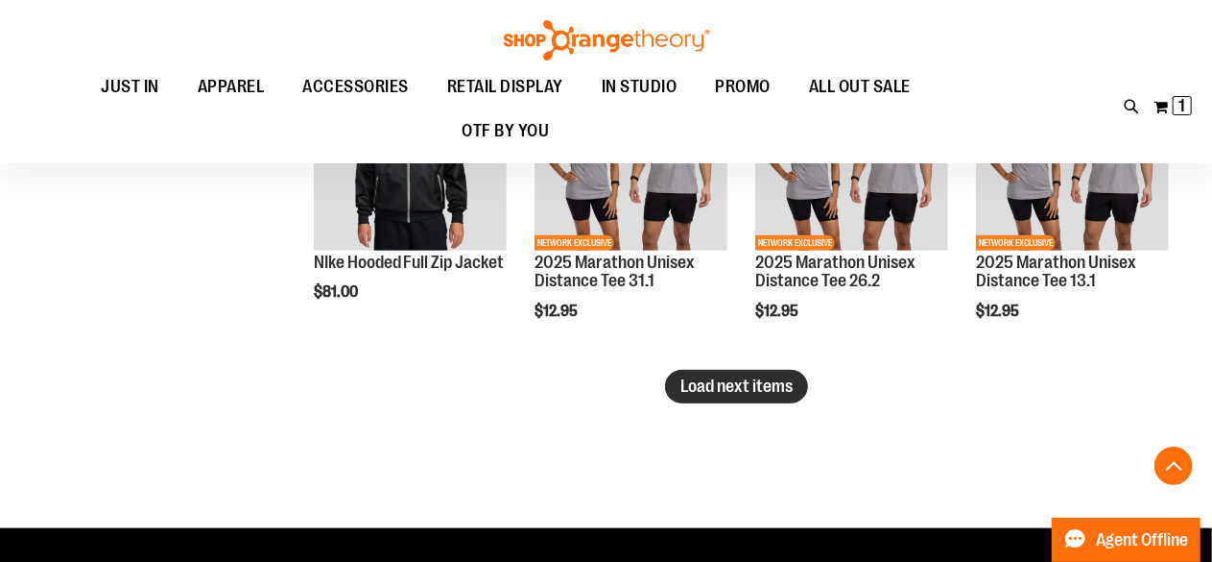
click at [787, 386] on span "Load next items" at bounding box center [737, 385] width 112 height 19
